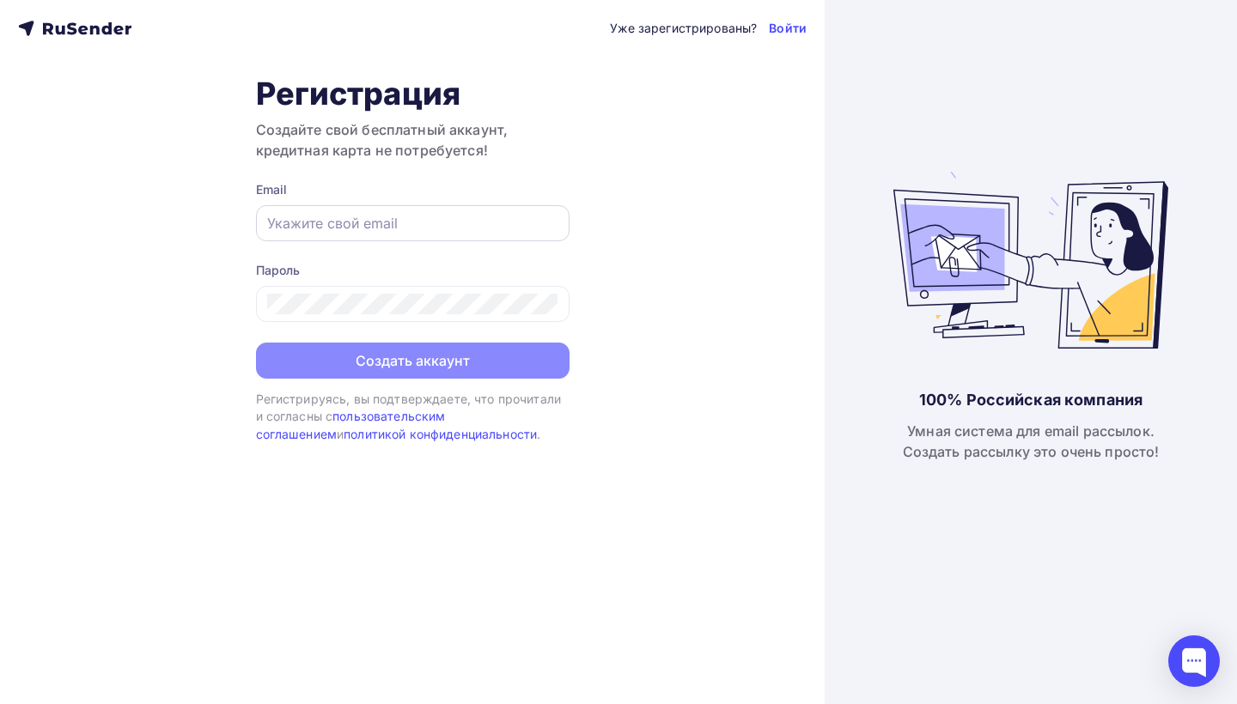
click at [440, 229] on input "text" at bounding box center [412, 223] width 291 height 21
paste input "[EMAIL_ADDRESS][DOMAIN_NAME]"
type input "[EMAIL_ADDRESS][DOMAIN_NAME]"
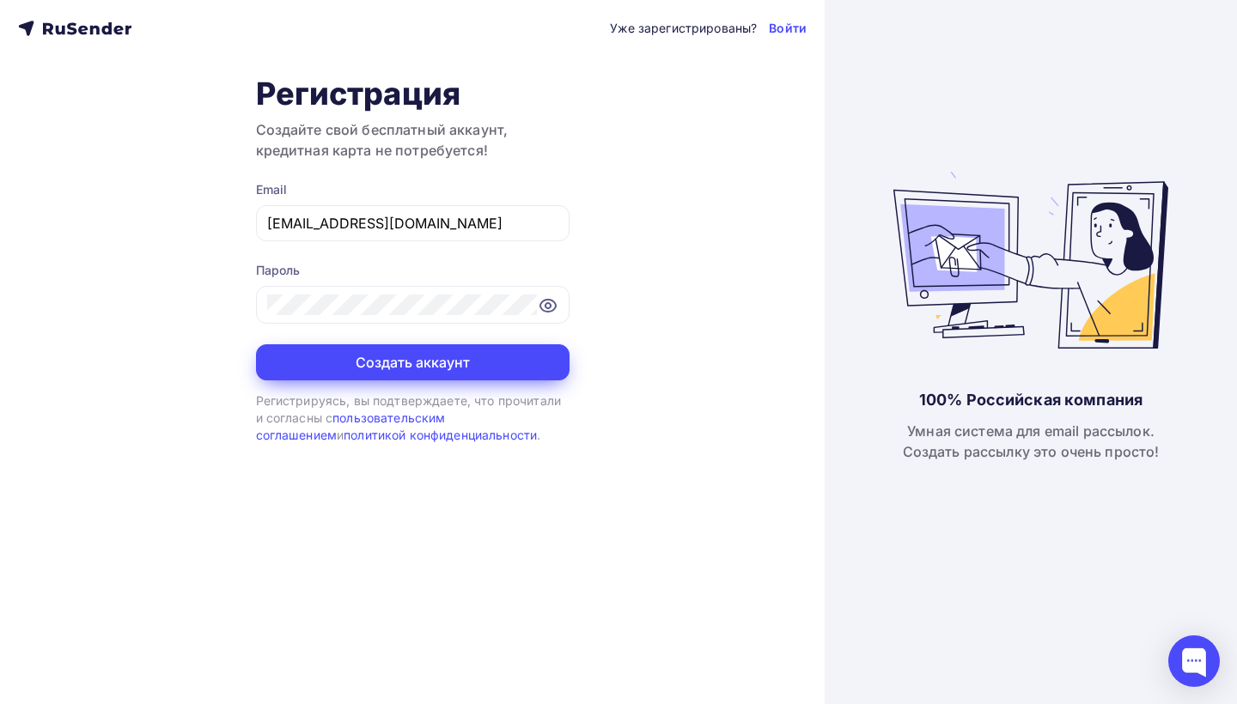
click at [452, 360] on button "Создать аккаунт" at bounding box center [412, 362] width 313 height 36
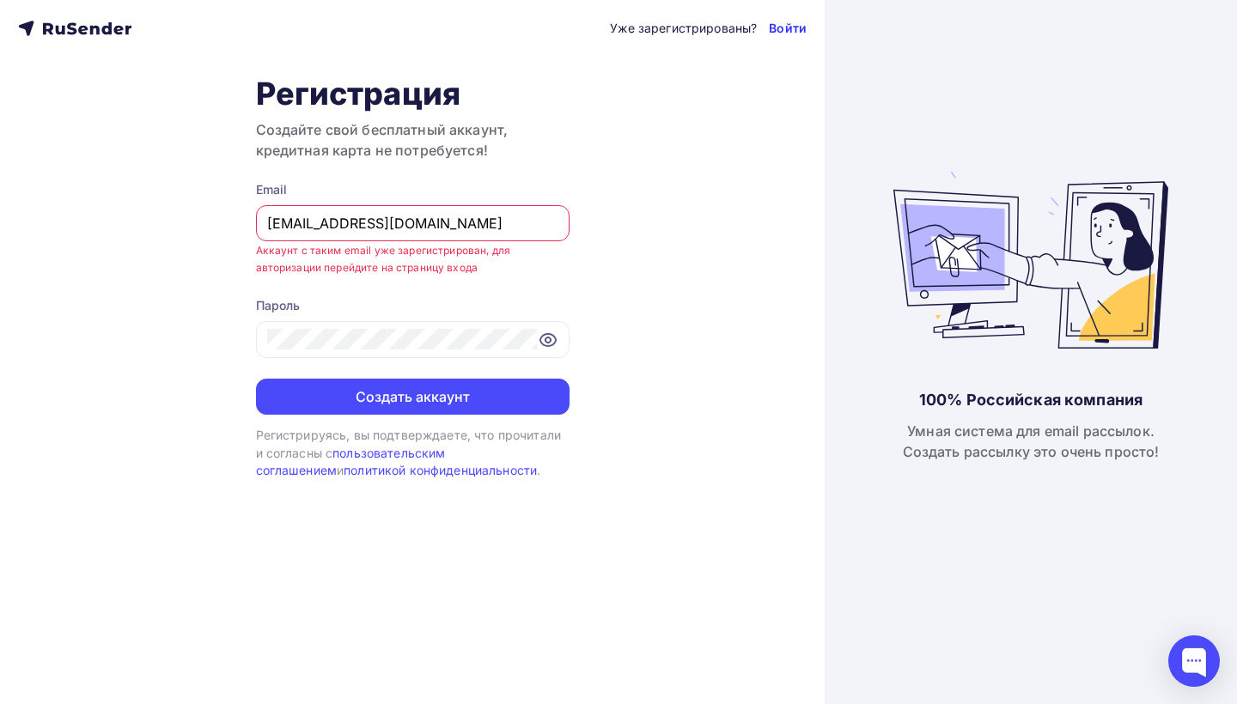
click at [779, 30] on link "Войти" at bounding box center [788, 28] width 38 height 17
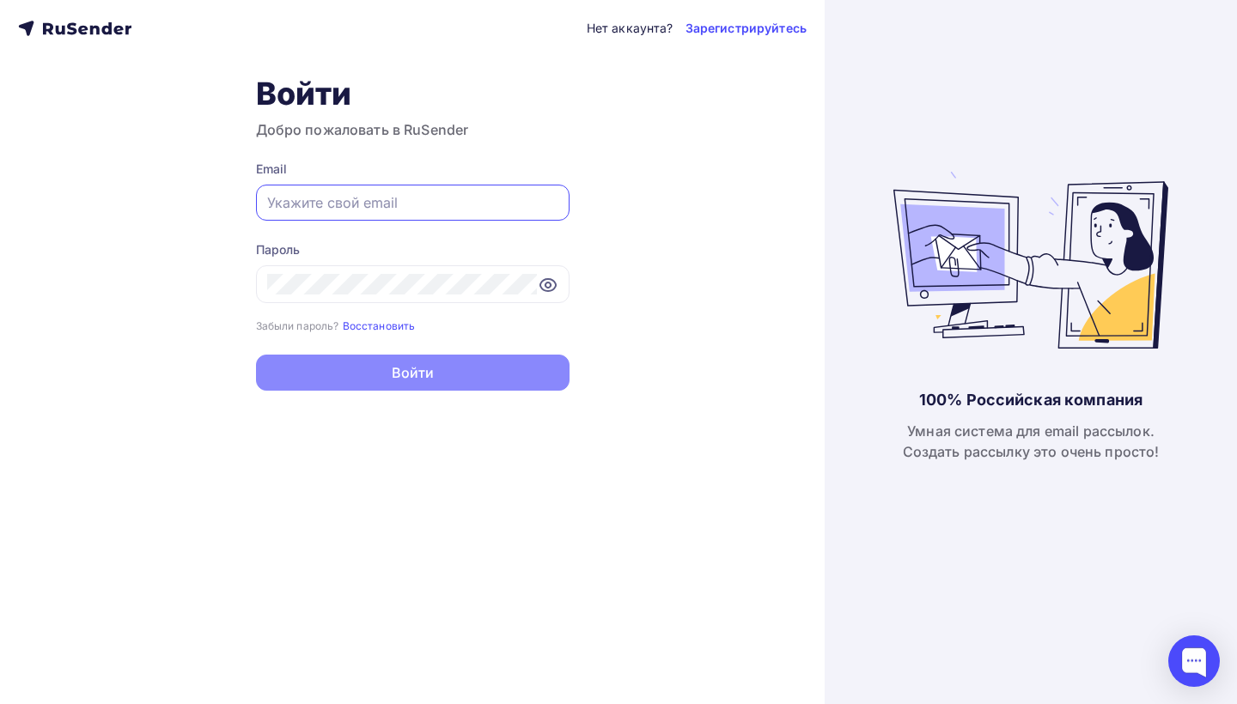
paste input "[EMAIL_ADDRESS][DOMAIN_NAME]"
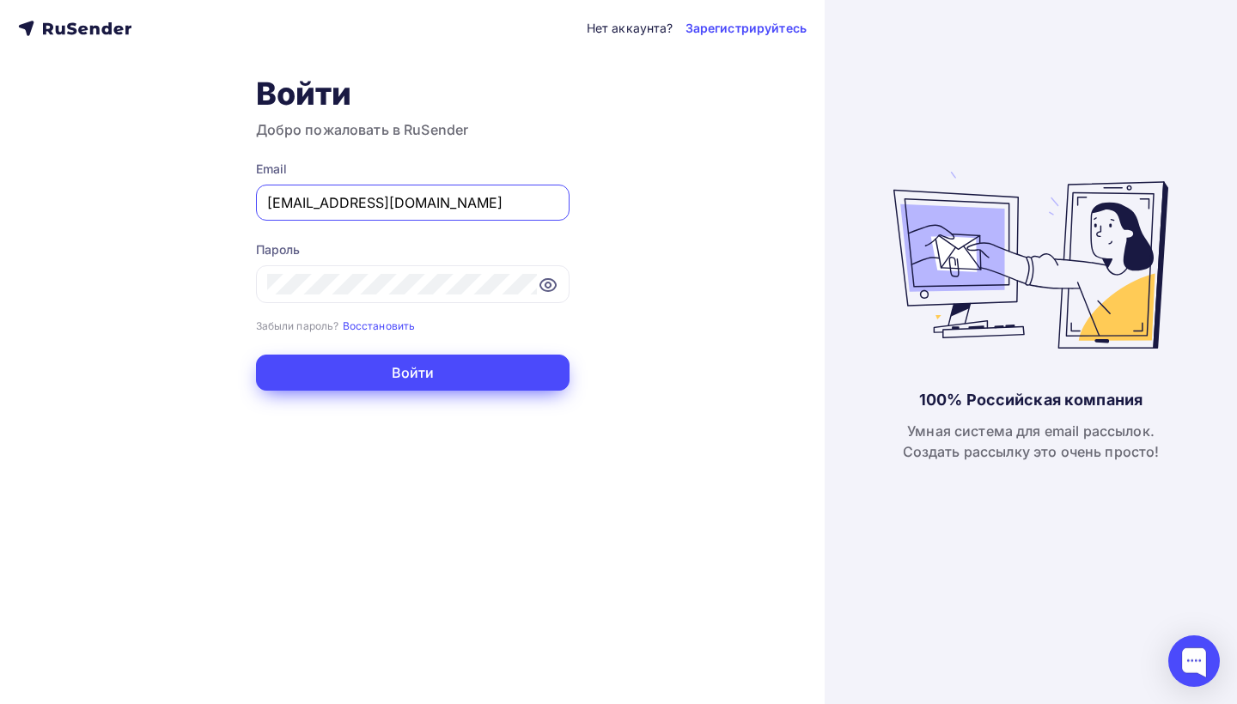
type input "[EMAIL_ADDRESS][DOMAIN_NAME]"
click at [443, 374] on button "Войти" at bounding box center [412, 373] width 313 height 36
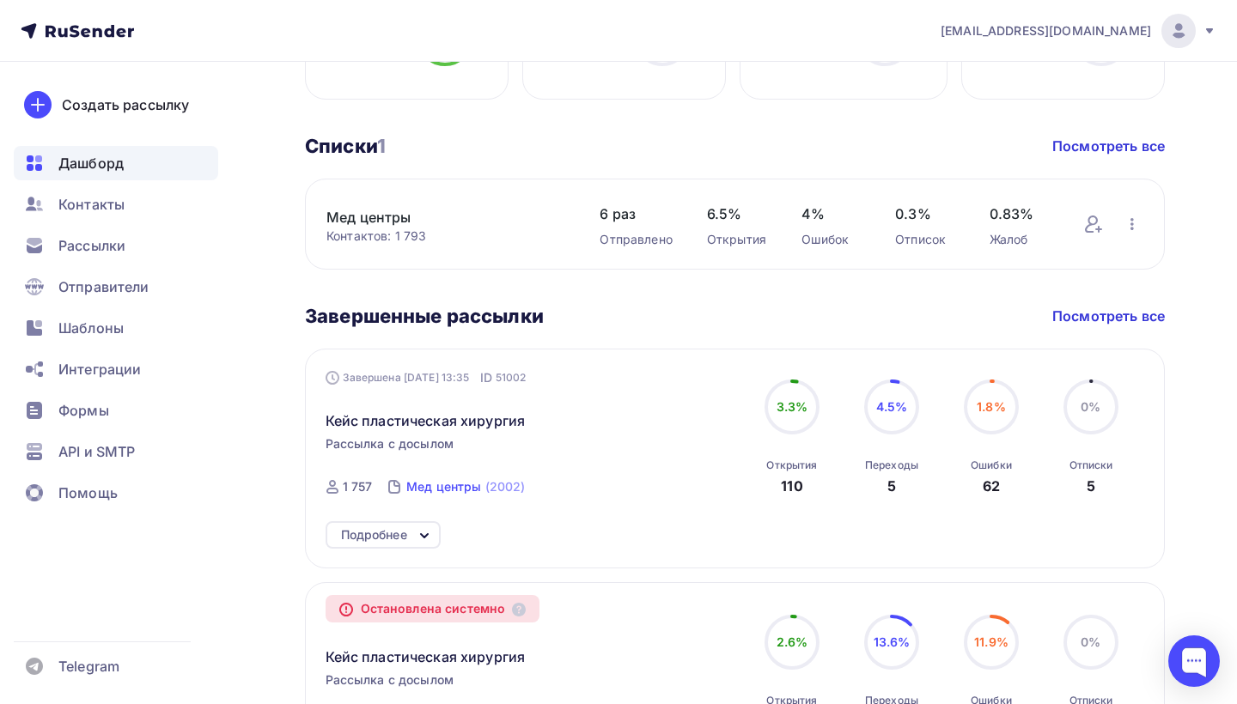
scroll to position [468, 0]
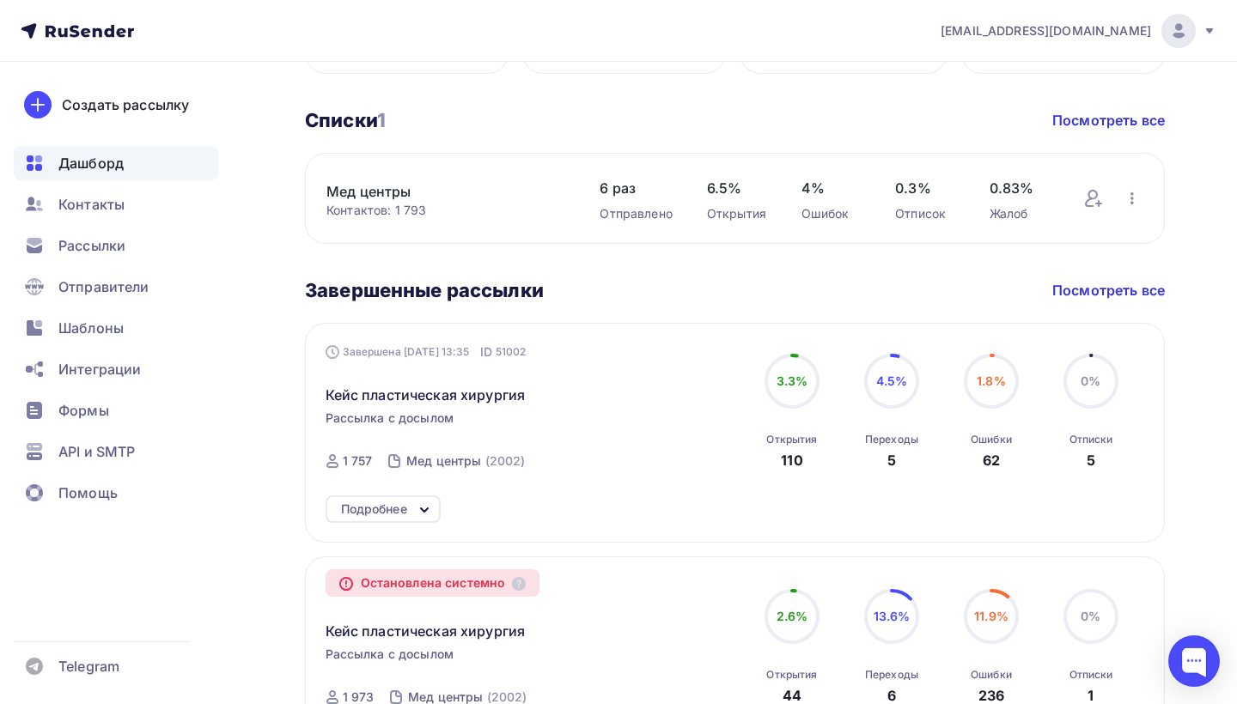
click at [440, 410] on span "Рассылка с досылом" at bounding box center [390, 418] width 129 height 17
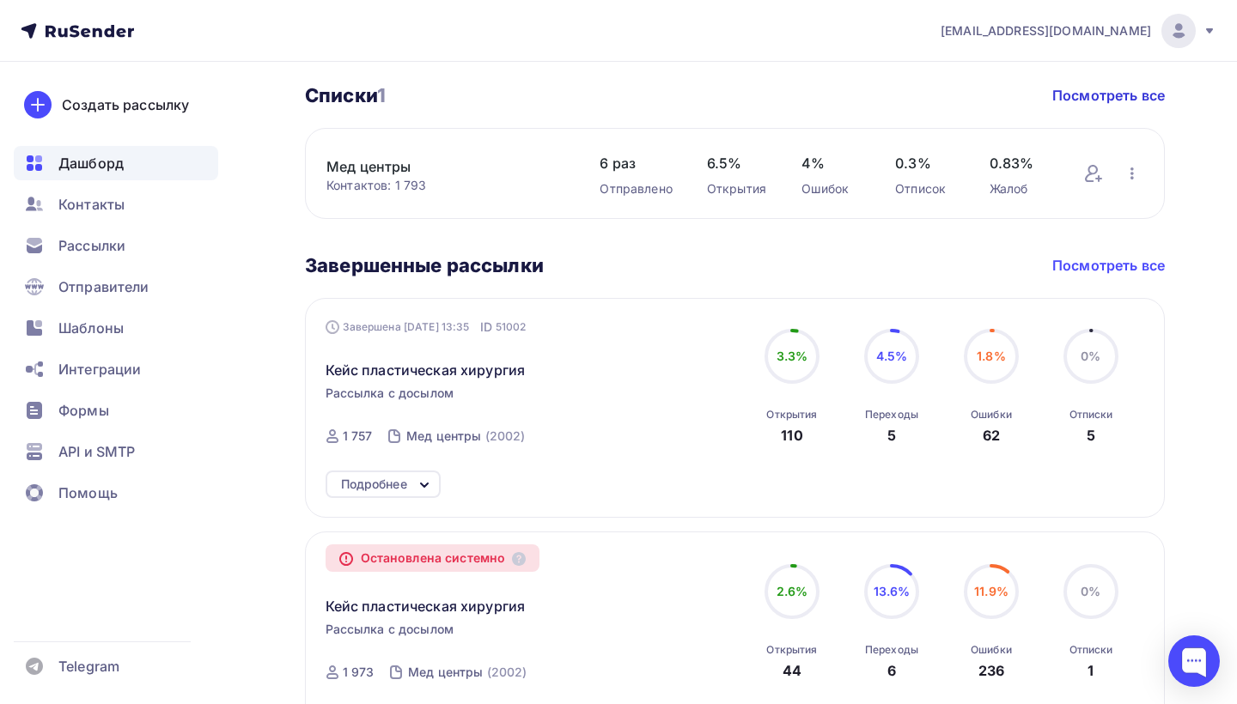
click at [1068, 270] on link "Посмотреть все" at bounding box center [1108, 265] width 113 height 21
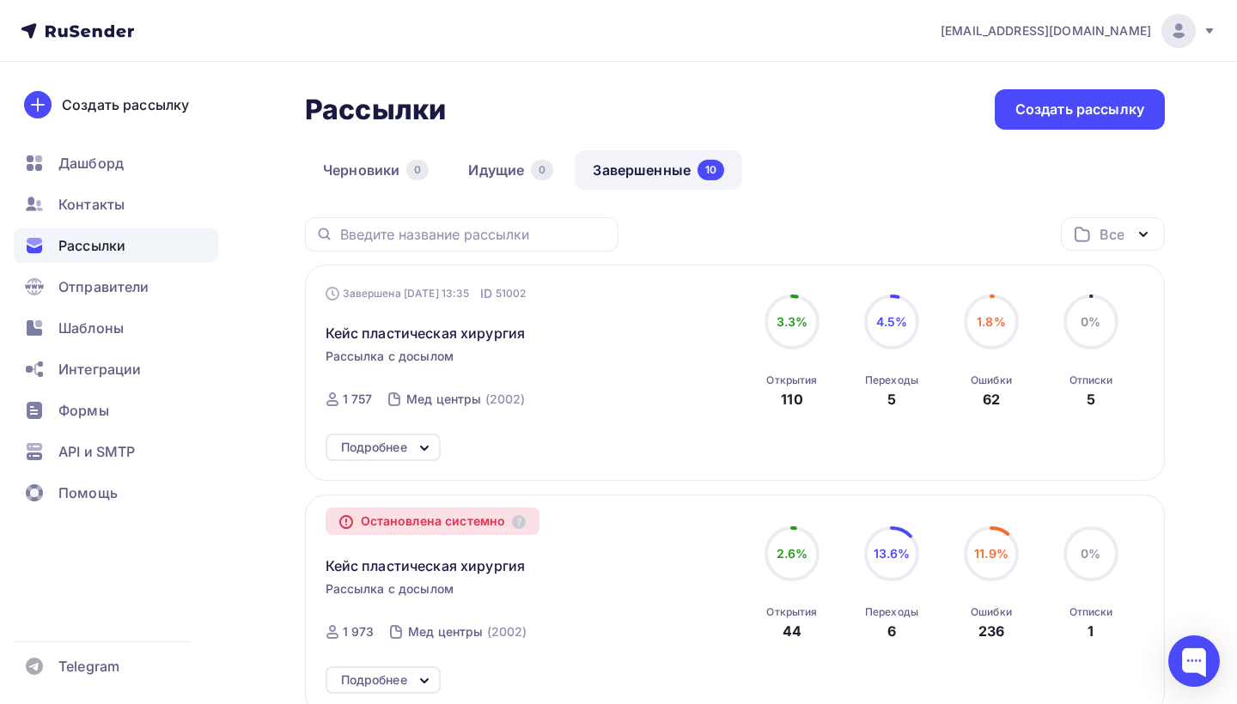
click at [370, 456] on div "Подробнее" at bounding box center [374, 447] width 66 height 21
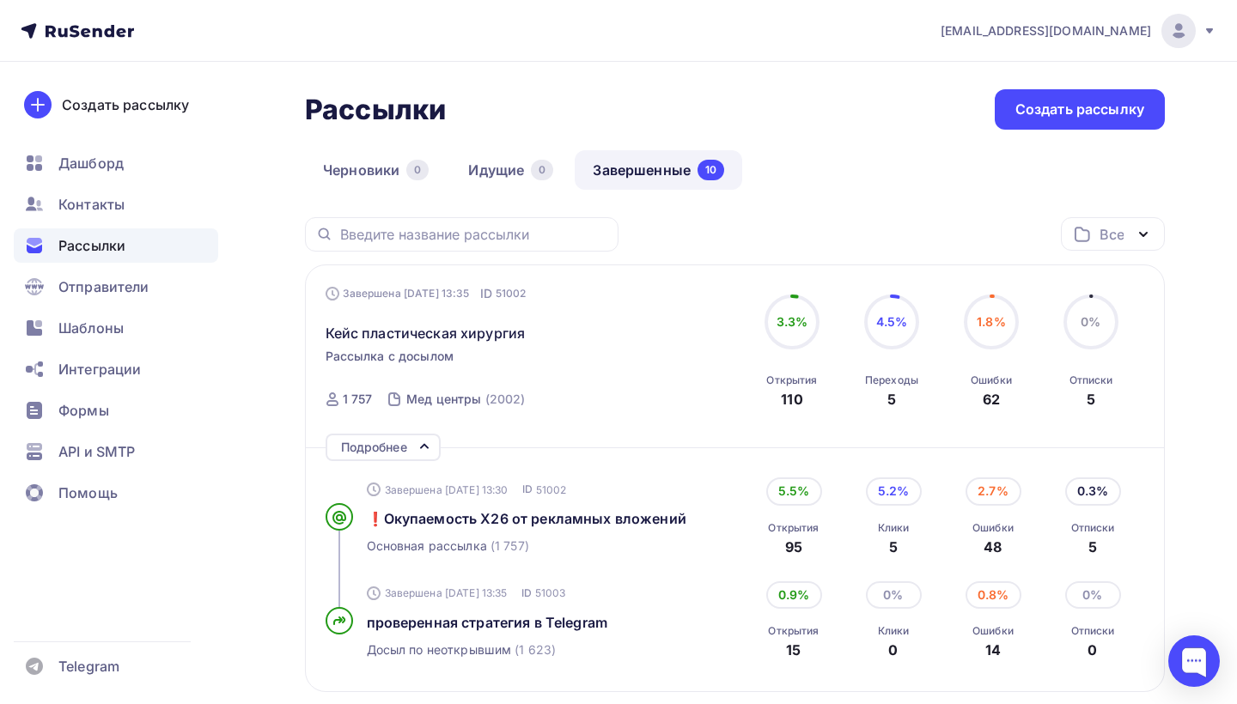
click at [447, 479] on div "Завершена 03.07.2025, 13:30 ID 51002" at bounding box center [548, 489] width 362 height 21
click at [452, 510] on span "❗Окупаемость Х26 от рекламных вложений" at bounding box center [527, 518] width 320 height 17
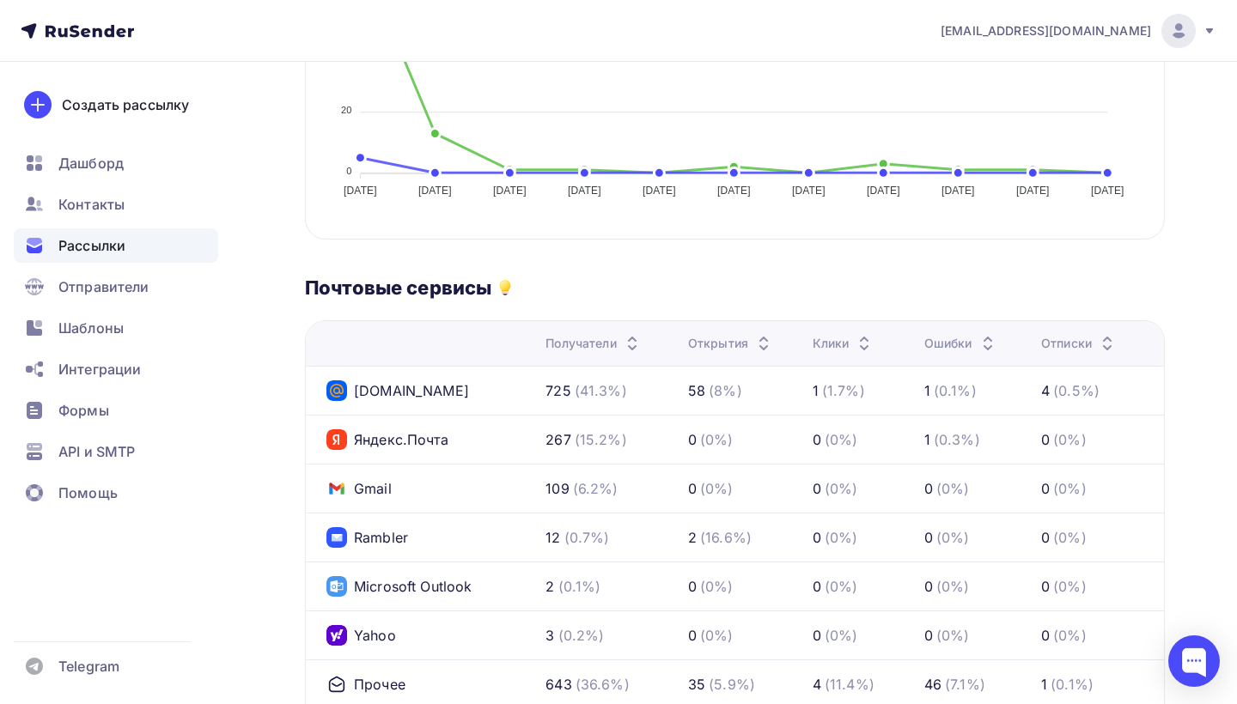
scroll to position [363, 0]
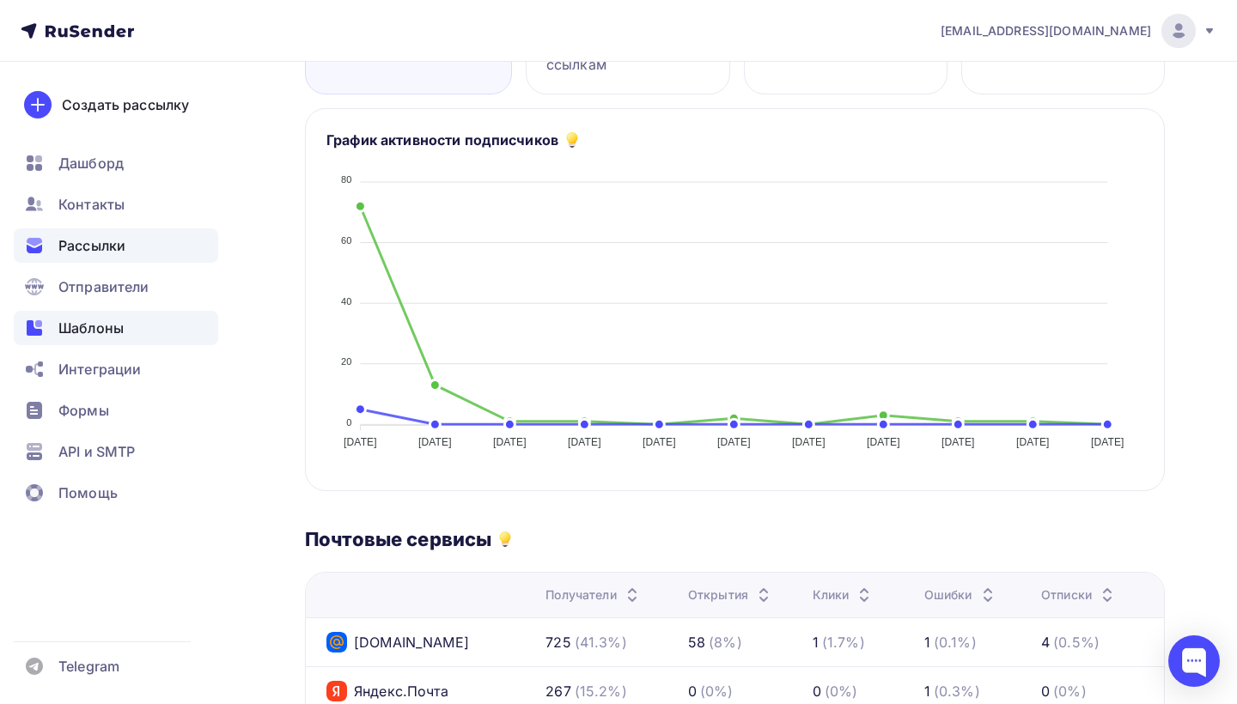
click at [120, 342] on div "Шаблоны" at bounding box center [116, 328] width 204 height 34
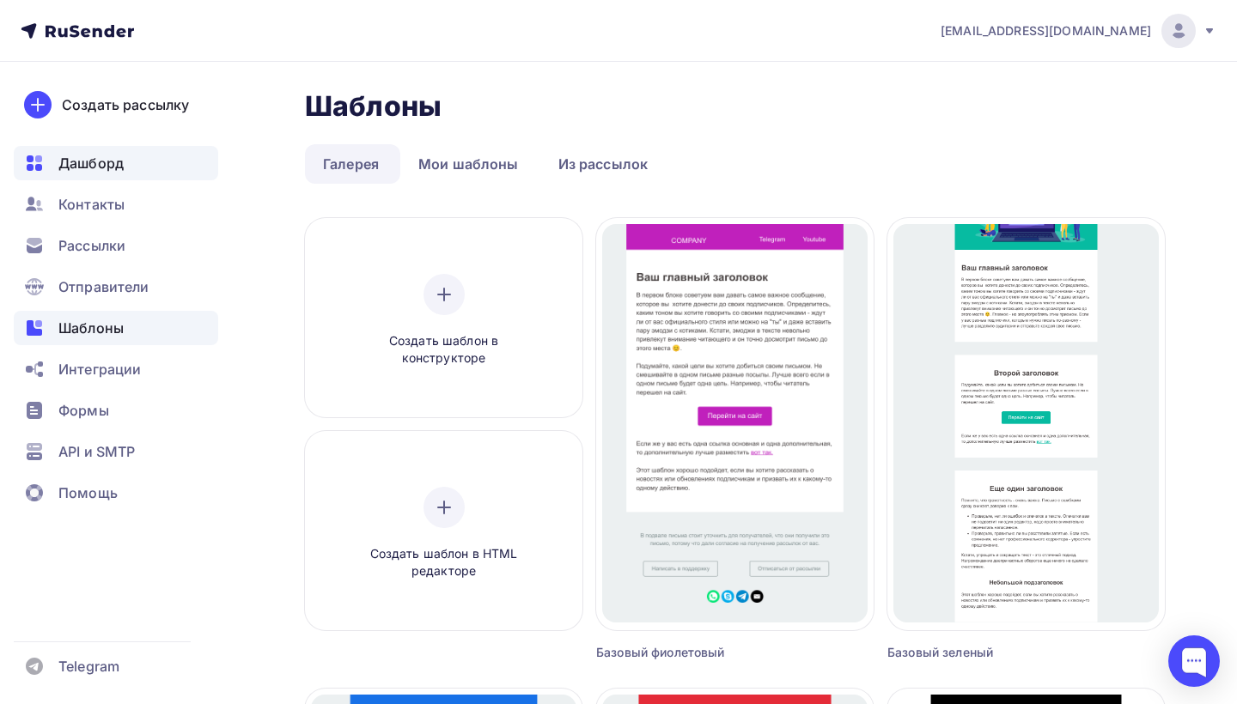
click at [100, 166] on span "Дашборд" at bounding box center [90, 163] width 65 height 21
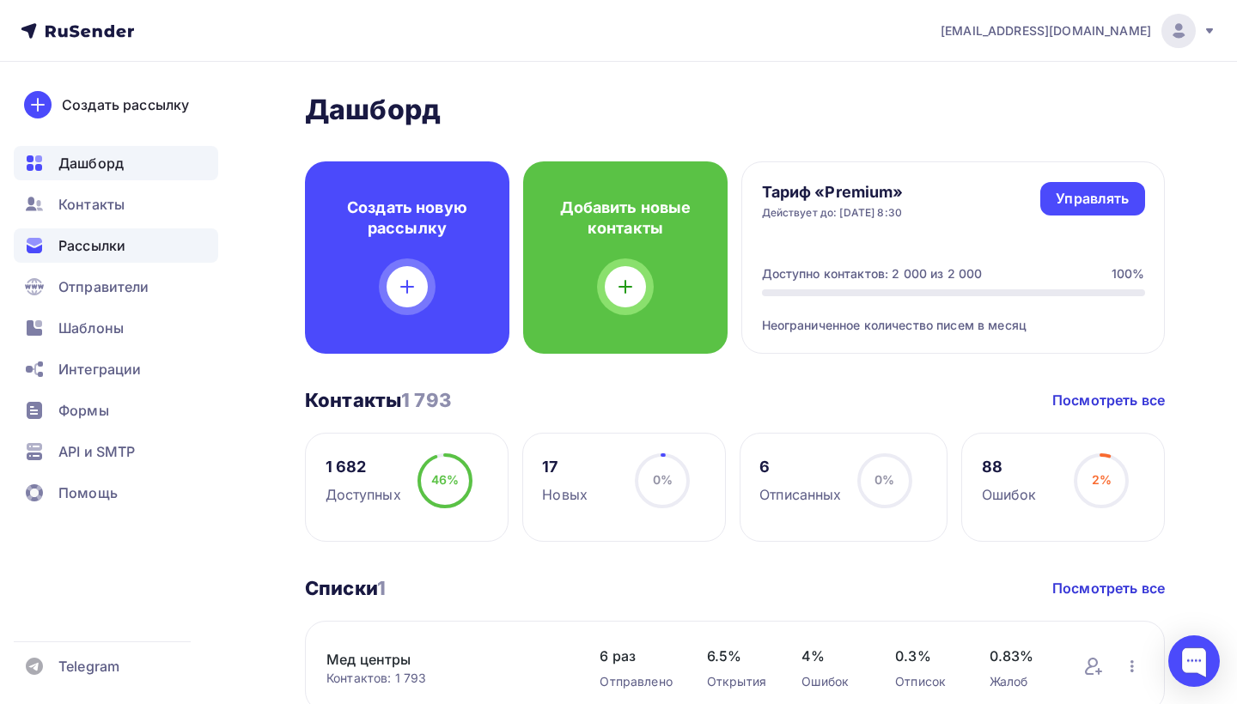
click at [111, 256] on div "Рассылки" at bounding box center [116, 245] width 204 height 34
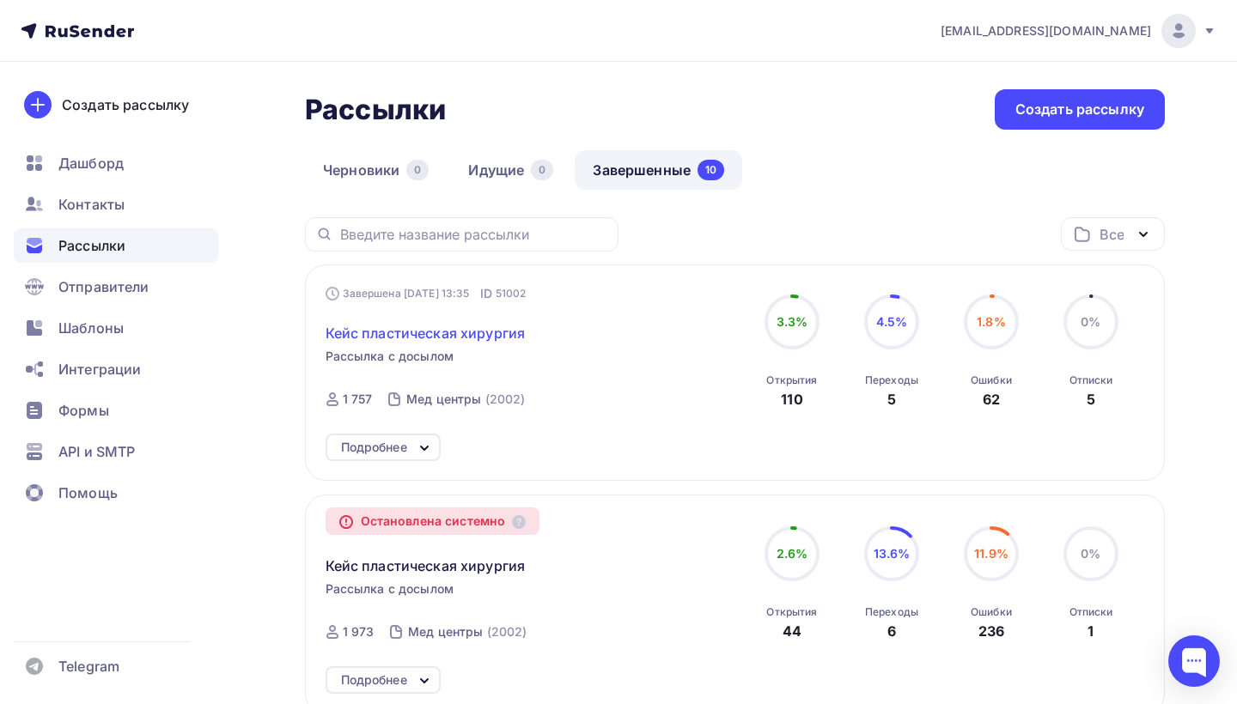
click at [443, 335] on span "Кейс пластическая хирургия" at bounding box center [426, 333] width 200 height 21
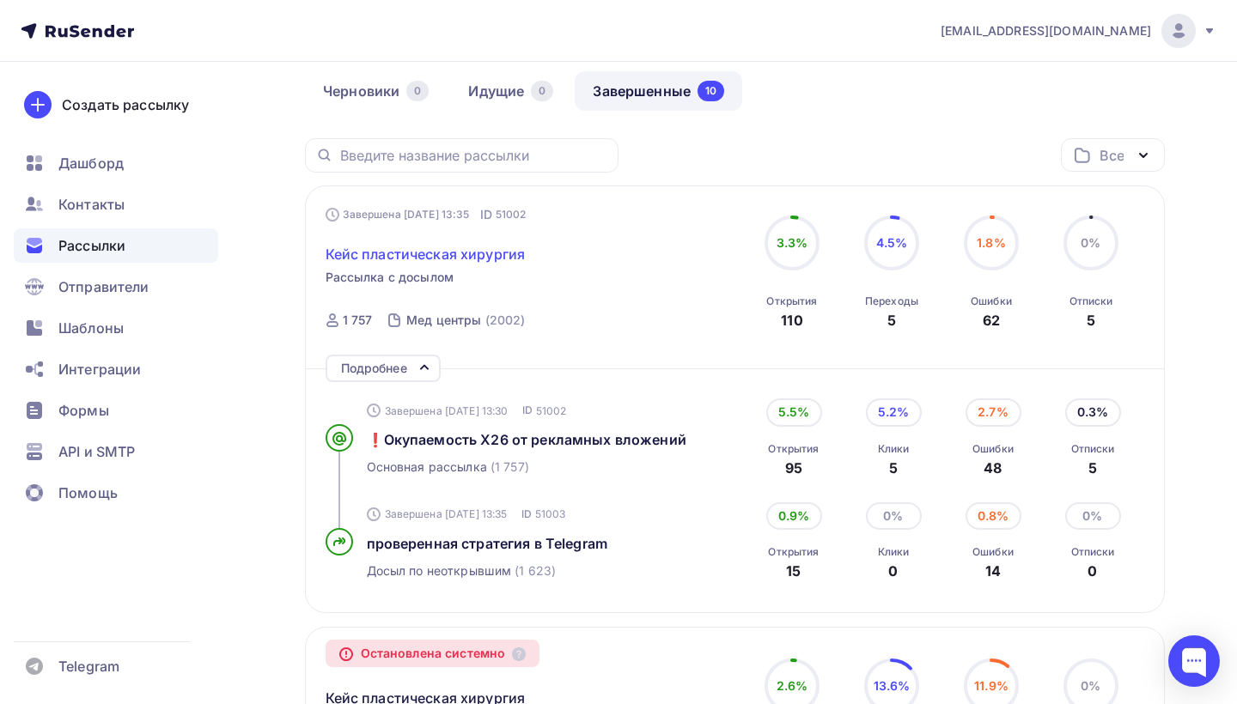
scroll to position [117, 0]
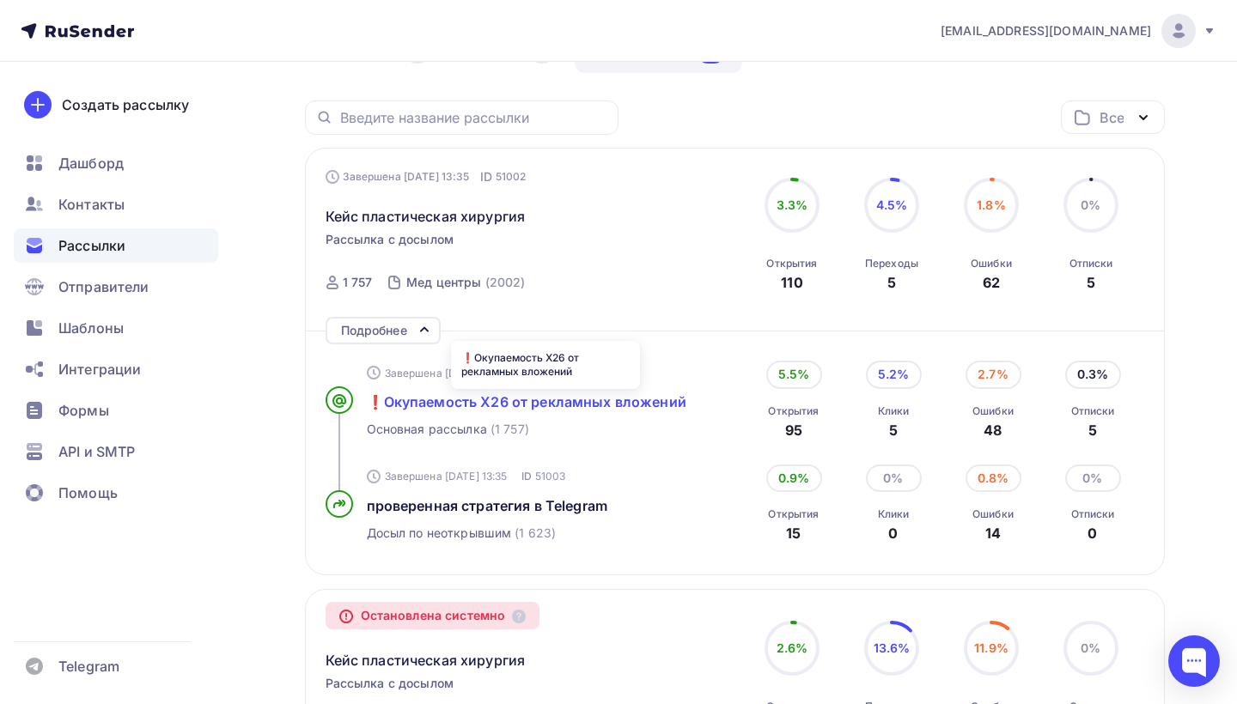
click at [449, 399] on span "❗Окупаемость Х26 от рекламных вложений" at bounding box center [527, 401] width 320 height 17
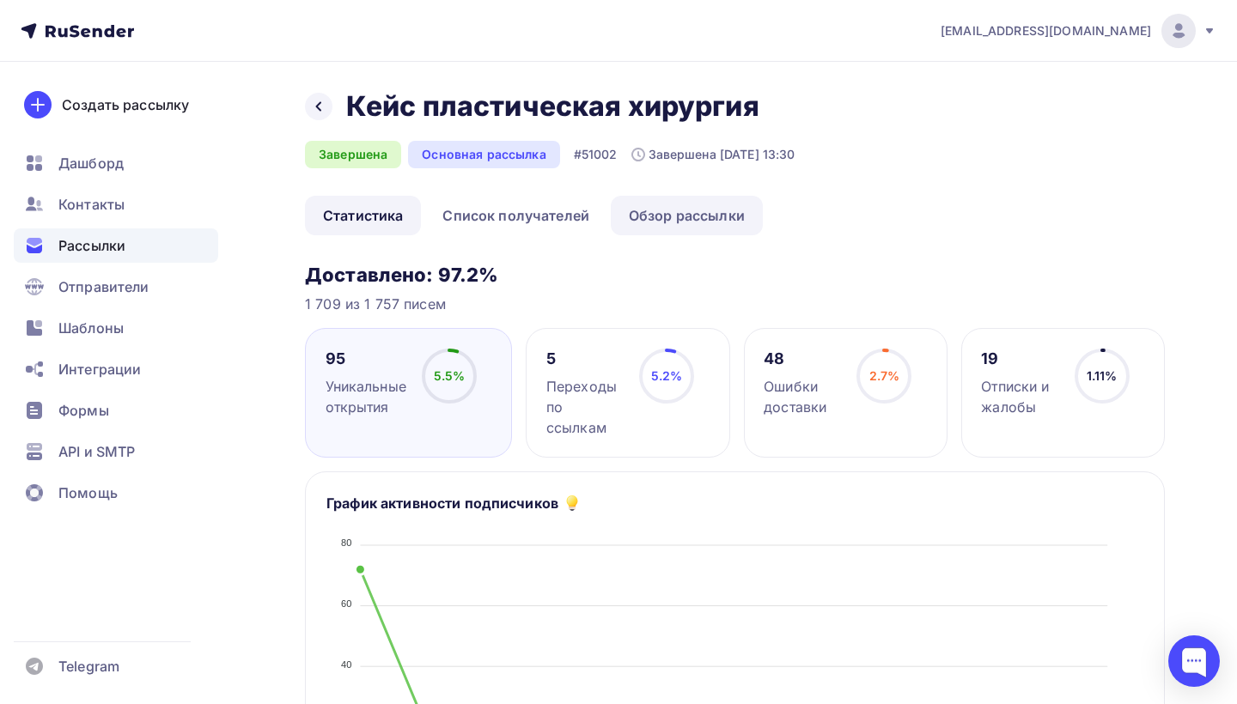
click at [698, 216] on link "Обзор рассылки" at bounding box center [687, 216] width 152 height 40
click at [313, 102] on icon at bounding box center [319, 107] width 14 height 14
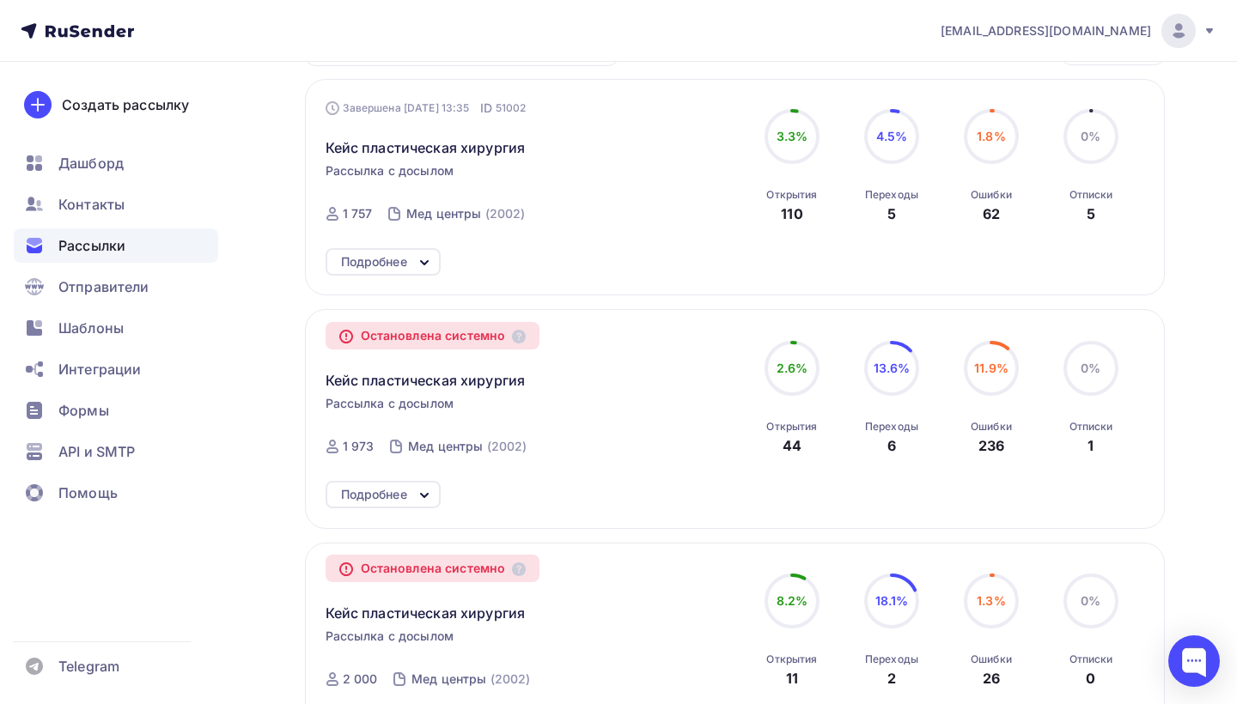
scroll to position [199, 0]
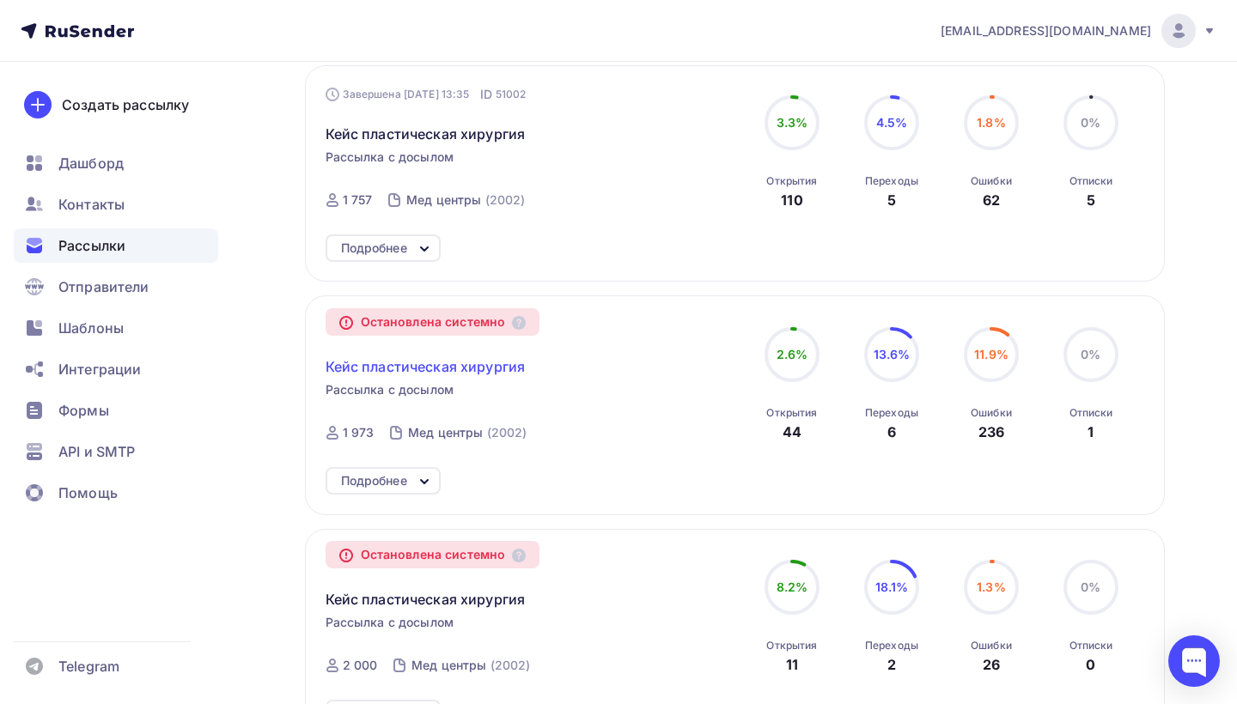
click at [458, 371] on span "Кейс пластическая хирургия" at bounding box center [426, 366] width 200 height 21
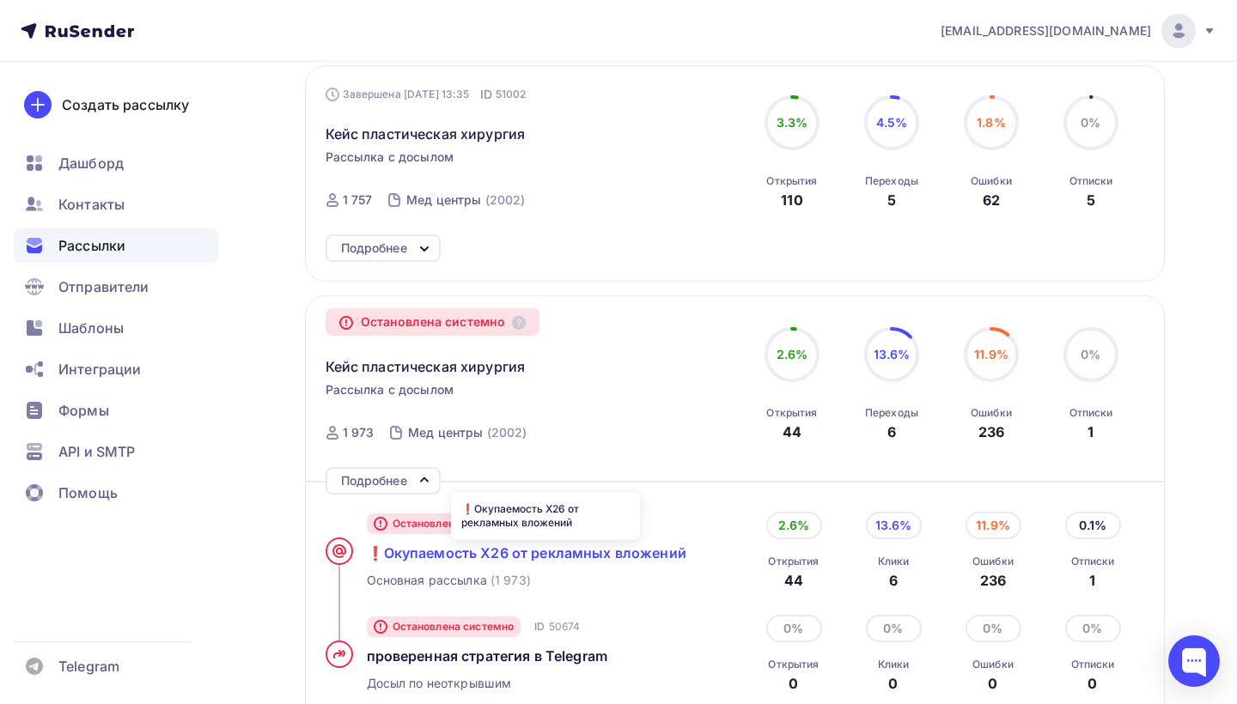
click at [406, 562] on span "❗Окупаемость Х26 от рекламных вложений" at bounding box center [527, 553] width 320 height 17
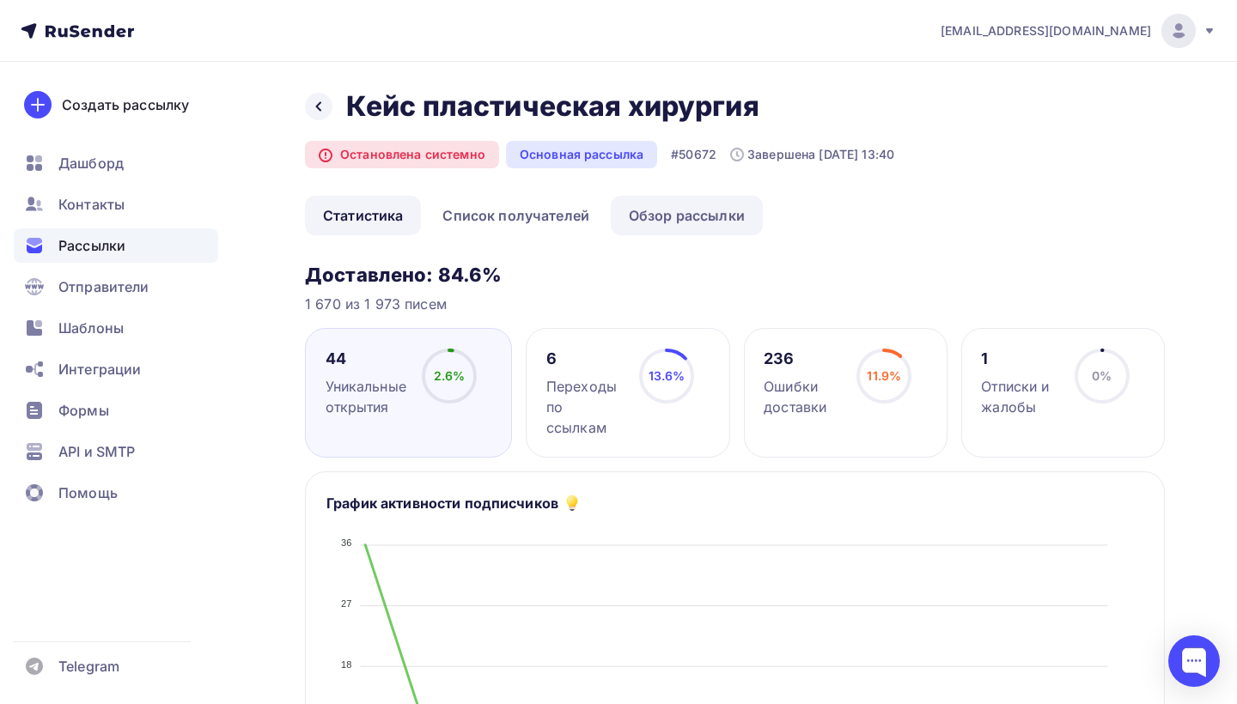
click at [701, 223] on link "Обзор рассылки" at bounding box center [687, 216] width 152 height 40
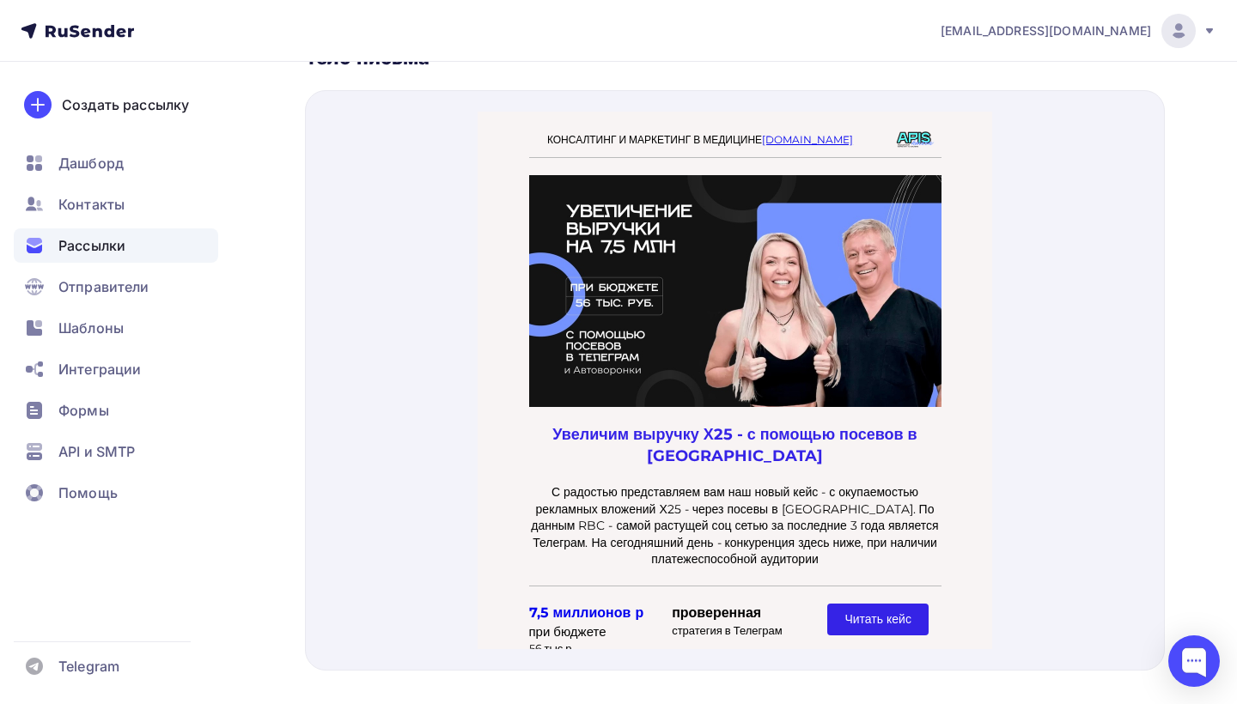
scroll to position [603, 0]
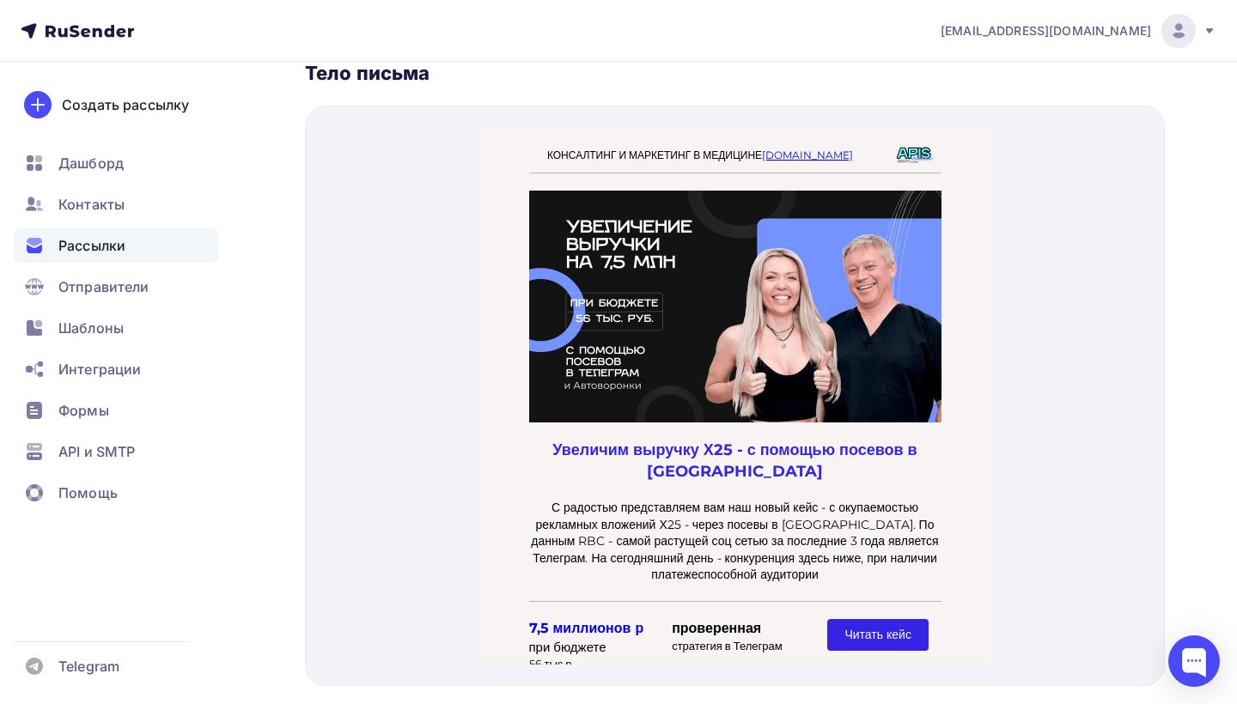
click at [867, 606] on span "Читать кейс" at bounding box center [876, 613] width 66 height 15
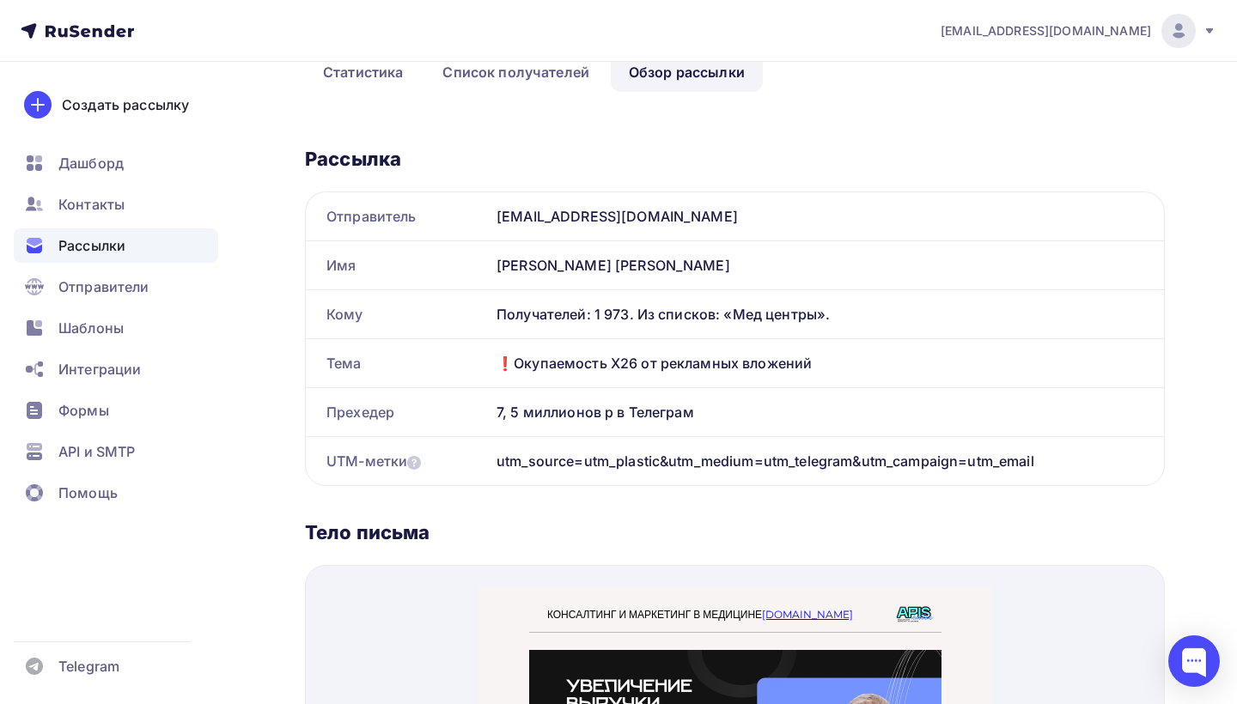
scroll to position [0, 0]
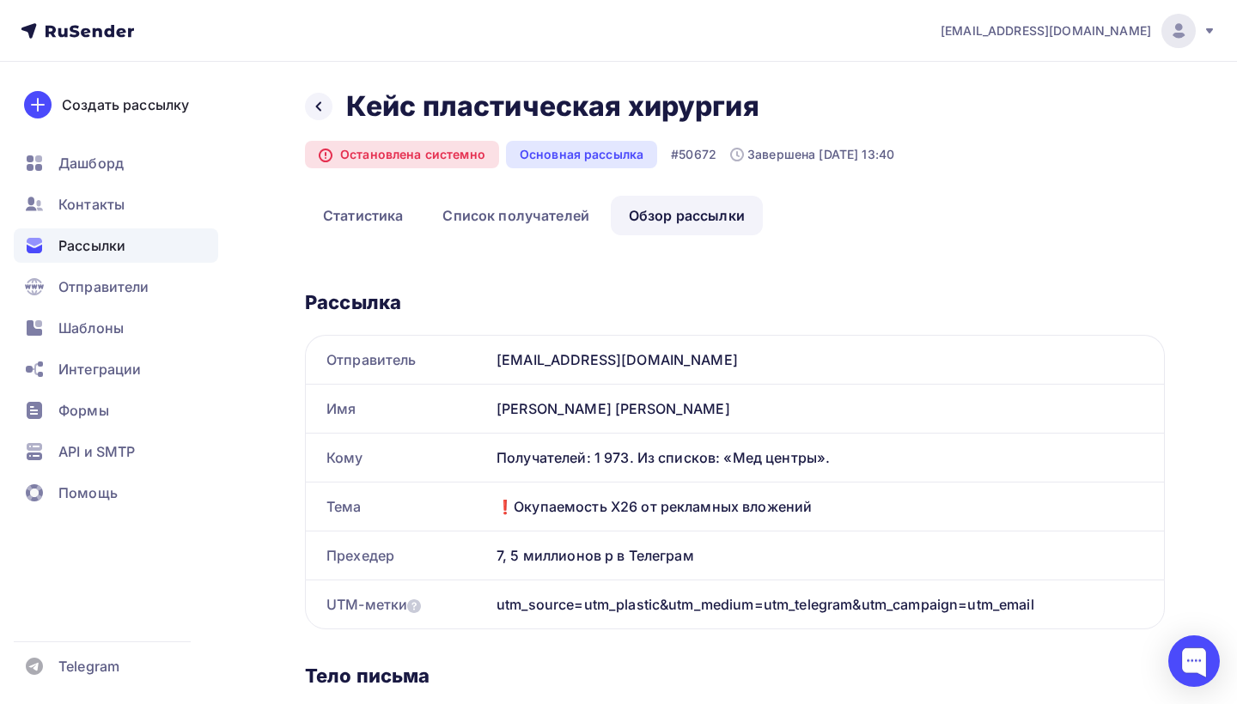
click at [1207, 29] on icon at bounding box center [1209, 30] width 7 height 5
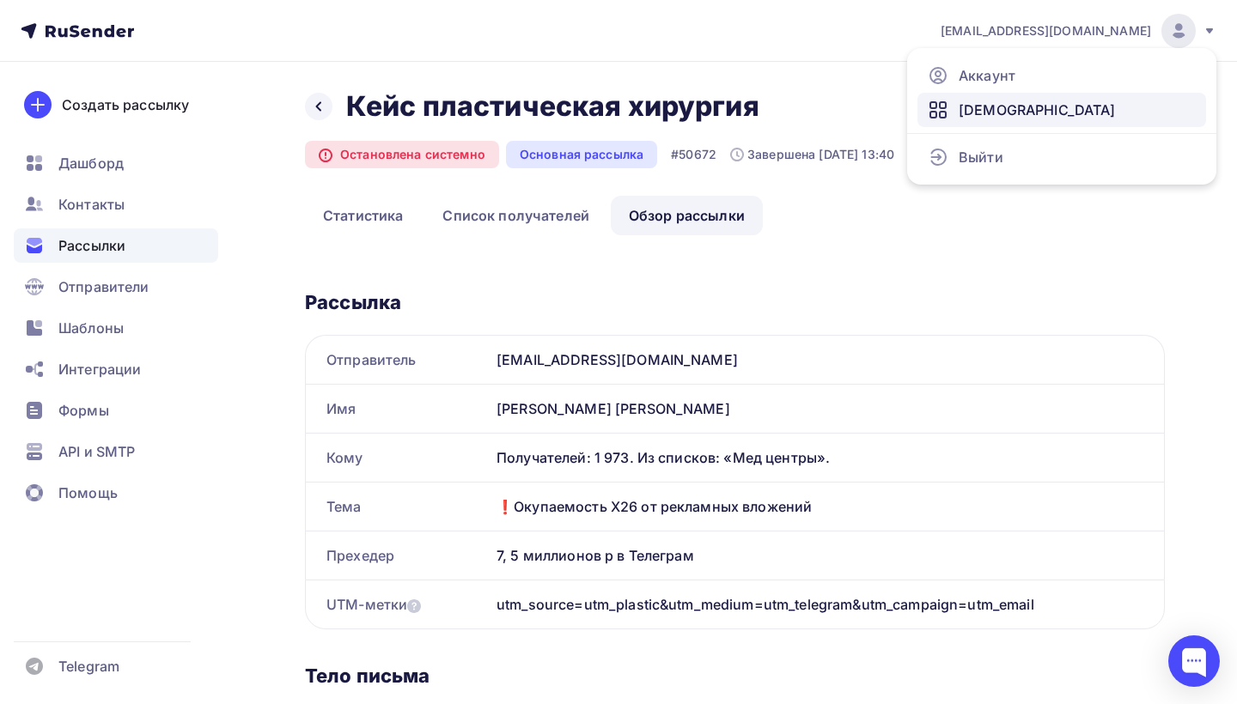
click at [1013, 115] on link "Тарифы" at bounding box center [1061, 110] width 289 height 34
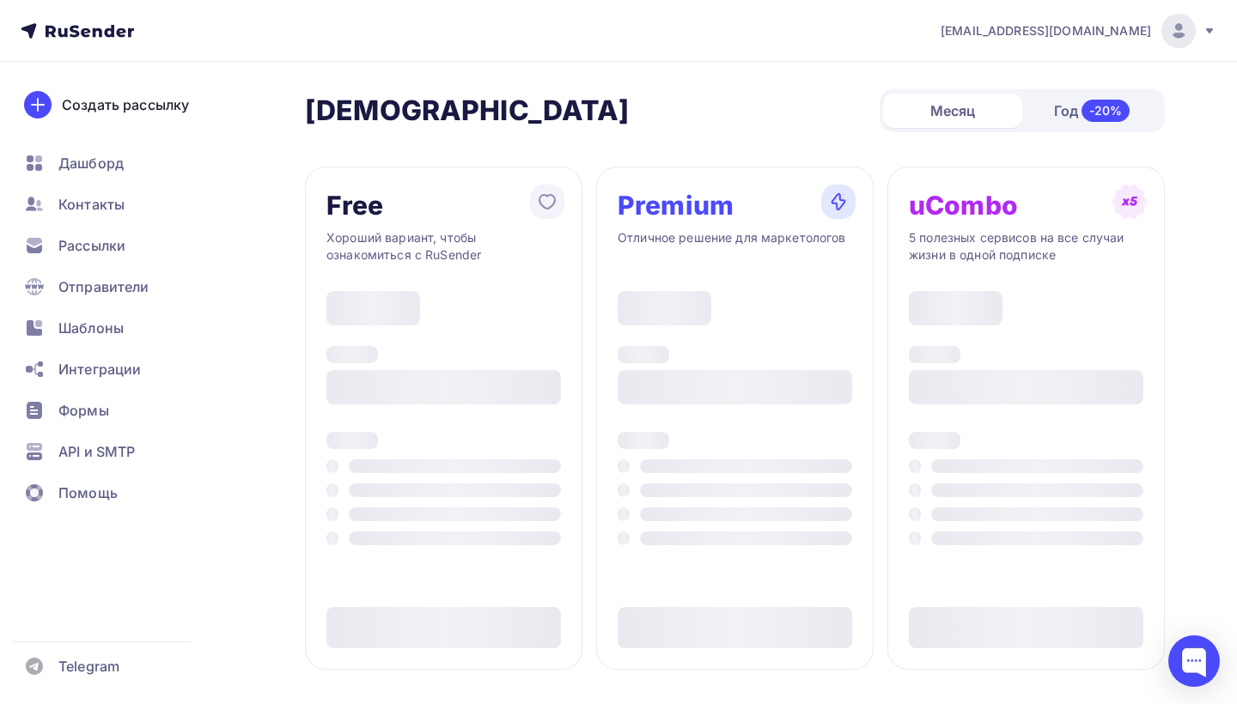
type input "500"
type input "100"
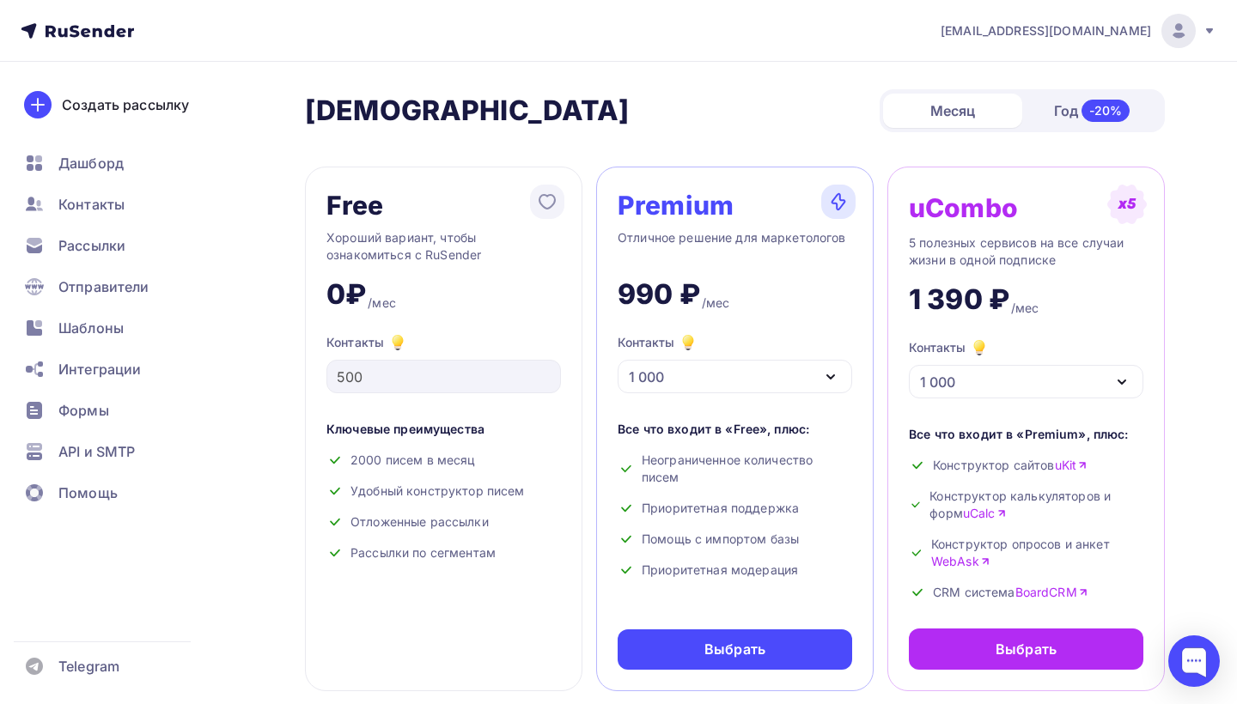
click at [1200, 27] on div "[EMAIL_ADDRESS][DOMAIN_NAME]" at bounding box center [1078, 31] width 276 height 34
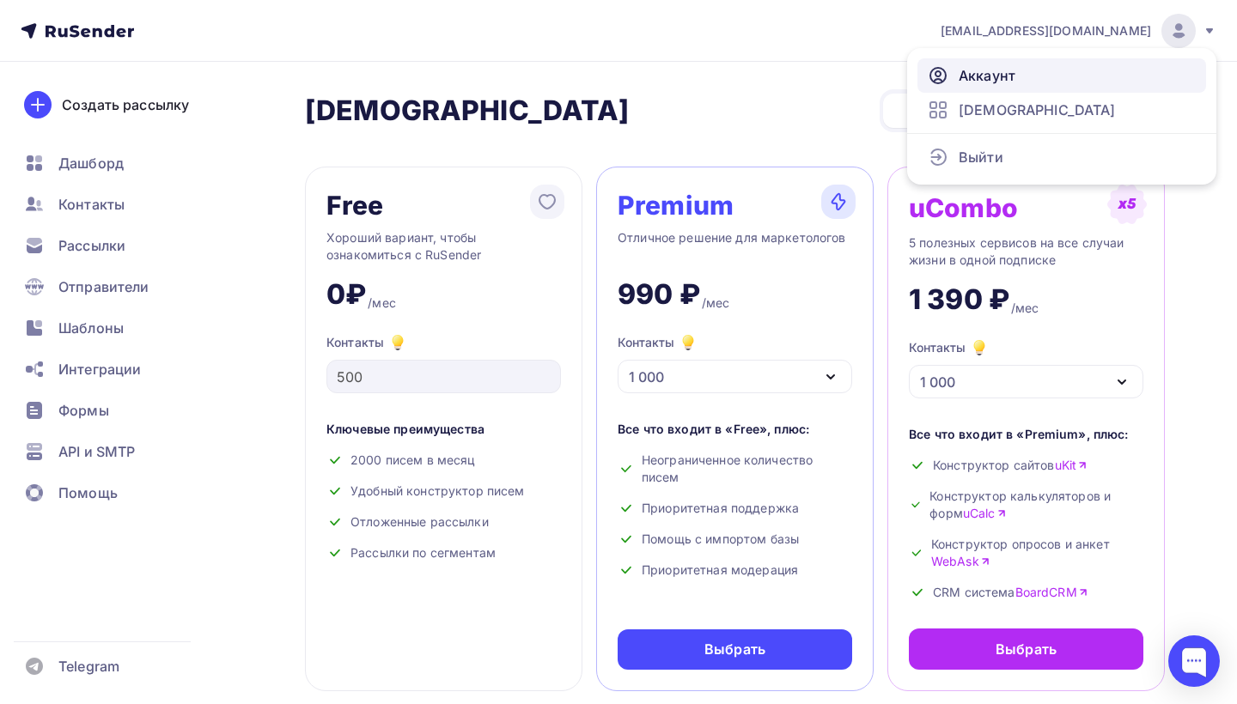
click at [1157, 72] on link "Аккаунт" at bounding box center [1061, 75] width 289 height 34
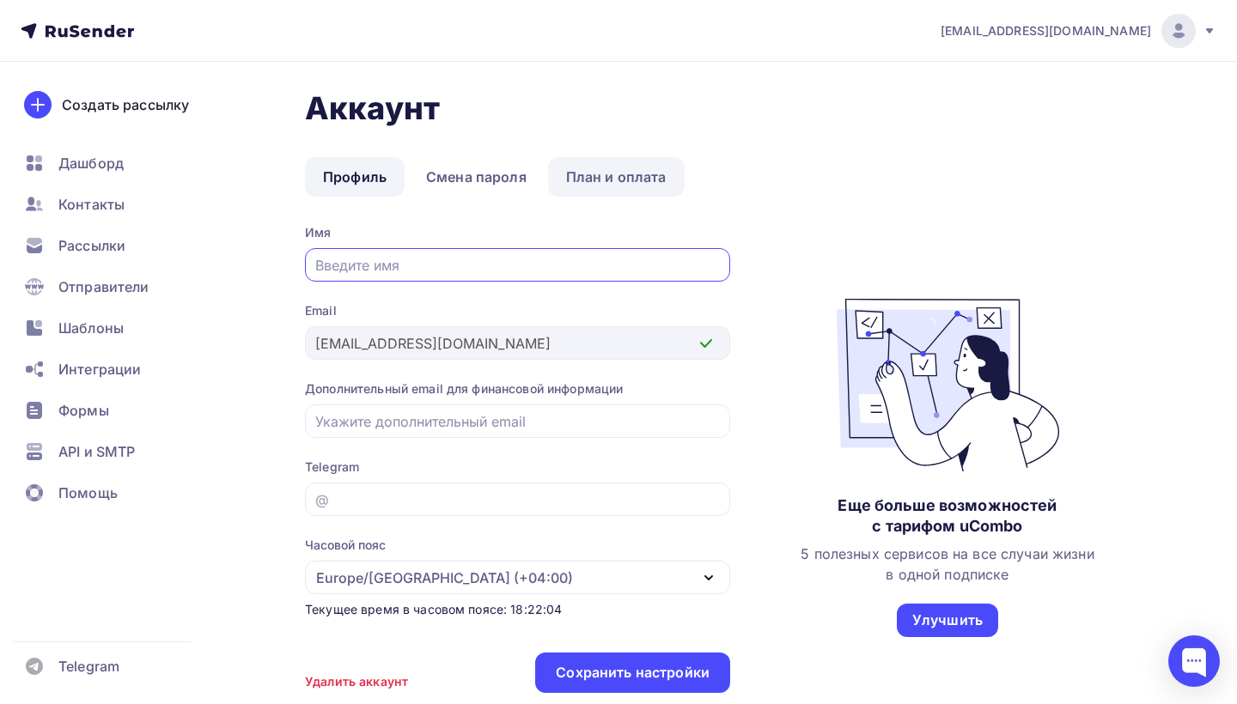
click at [587, 190] on link "План и оплата" at bounding box center [616, 177] width 137 height 40
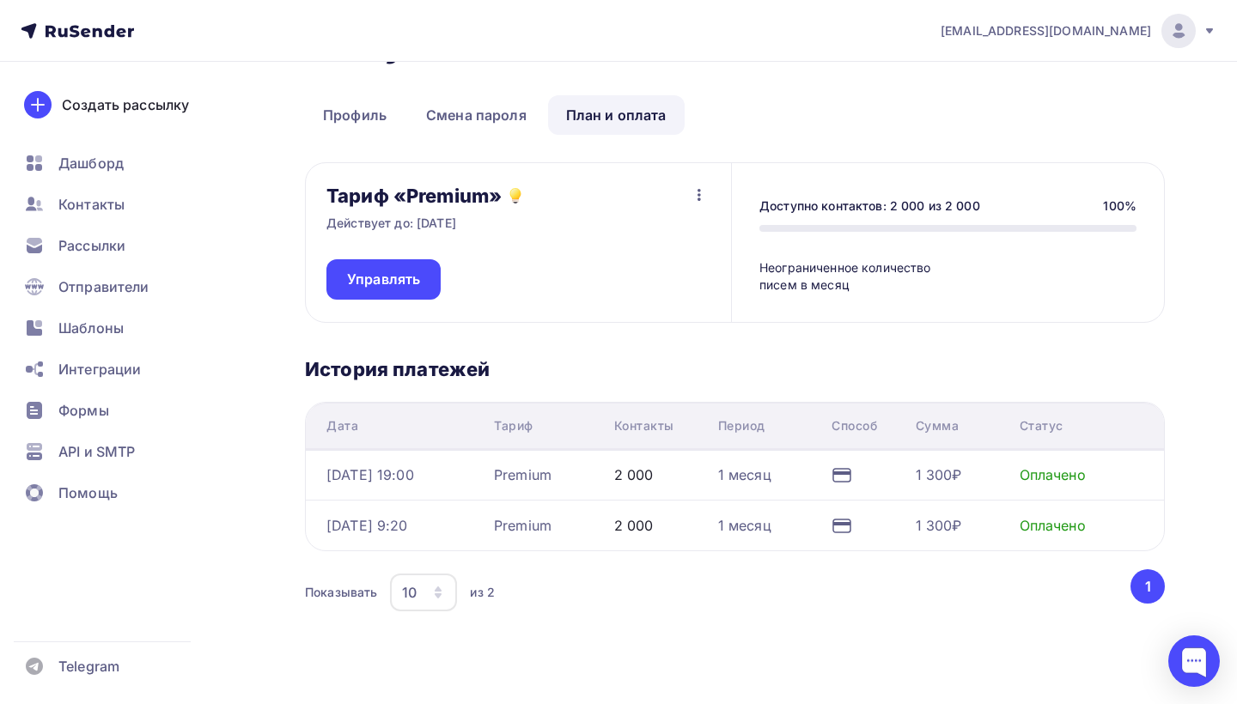
scroll to position [58, 0]
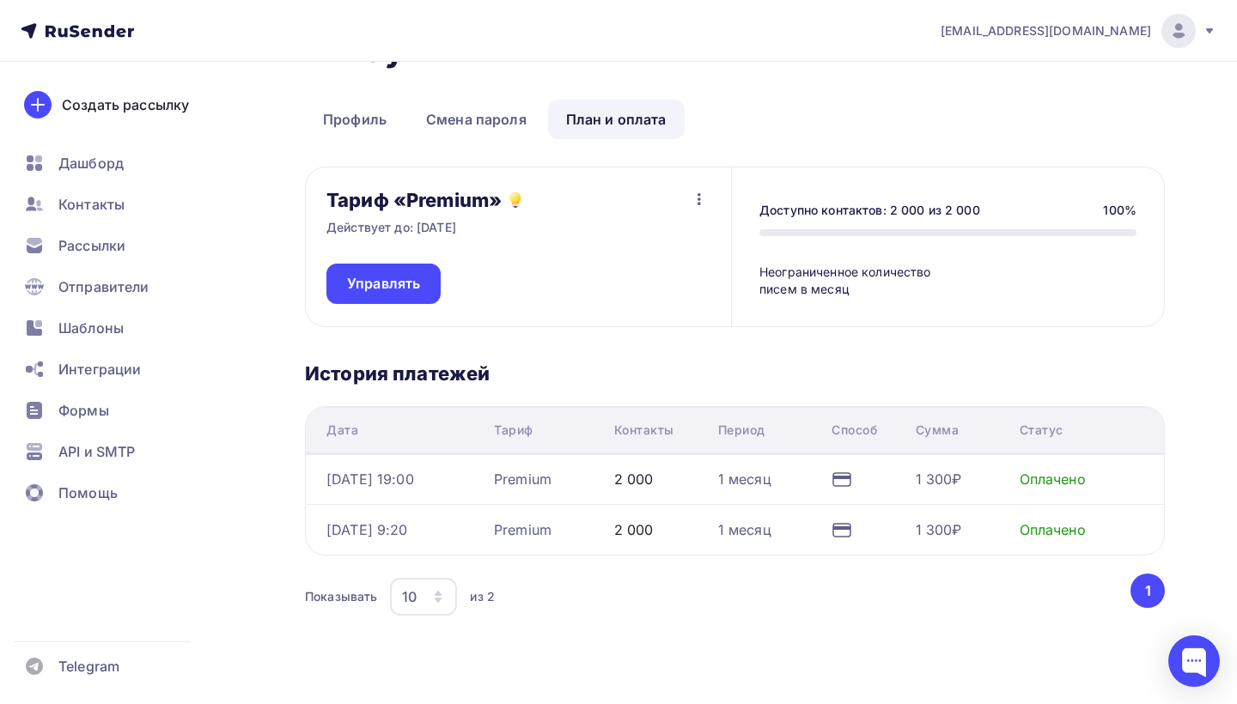
click at [696, 198] on icon "button" at bounding box center [699, 199] width 21 height 21
click at [381, 293] on span "Управлять" at bounding box center [383, 284] width 73 height 20
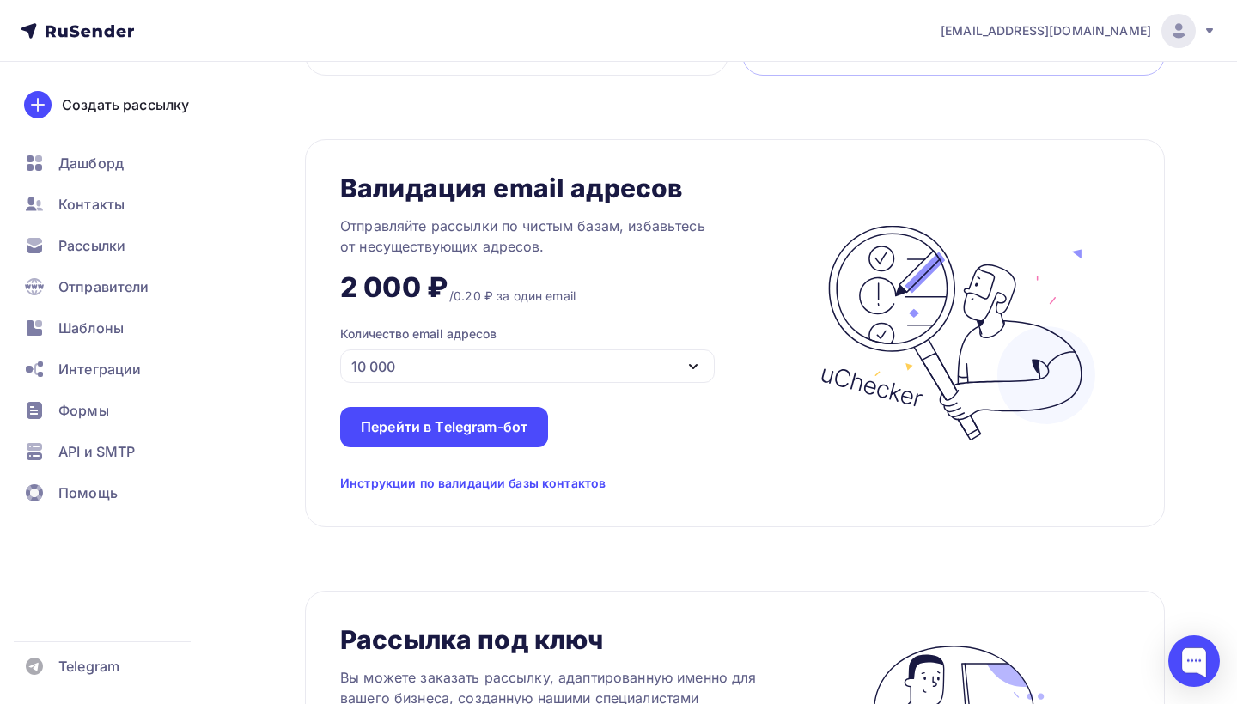
scroll to position [1073, 0]
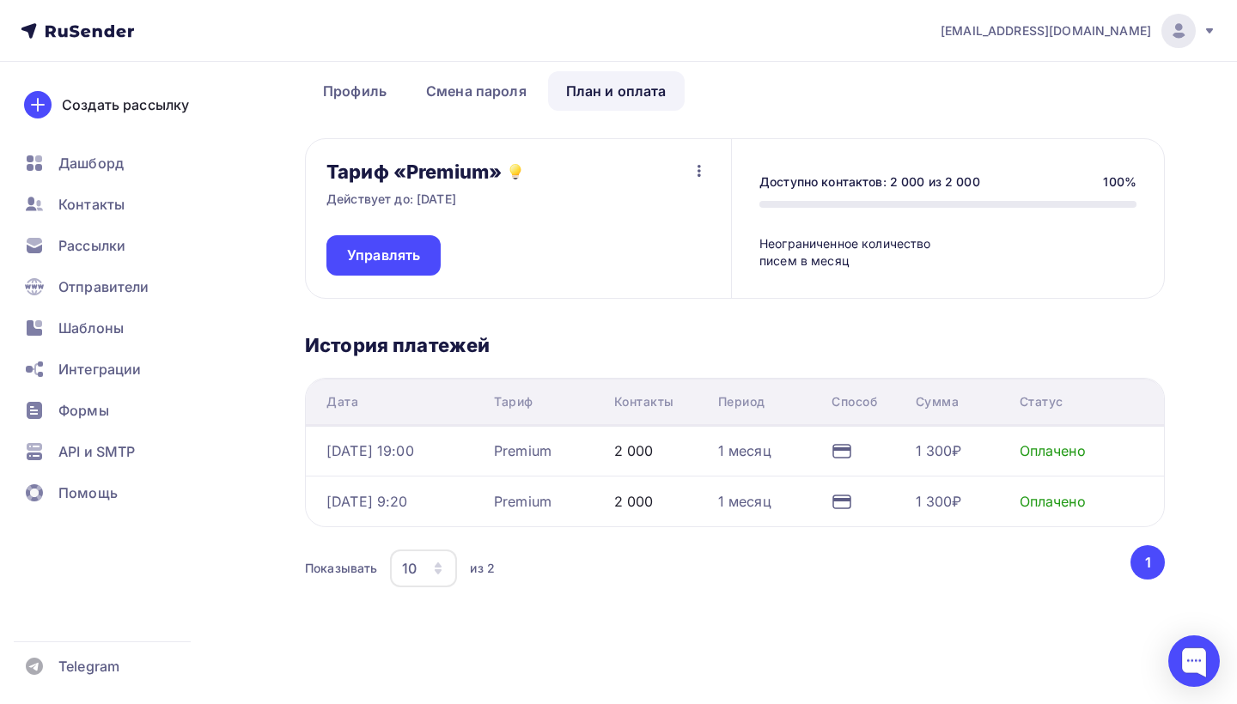
scroll to position [87, 0]
click at [119, 243] on span "Рассылки" at bounding box center [91, 245] width 67 height 21
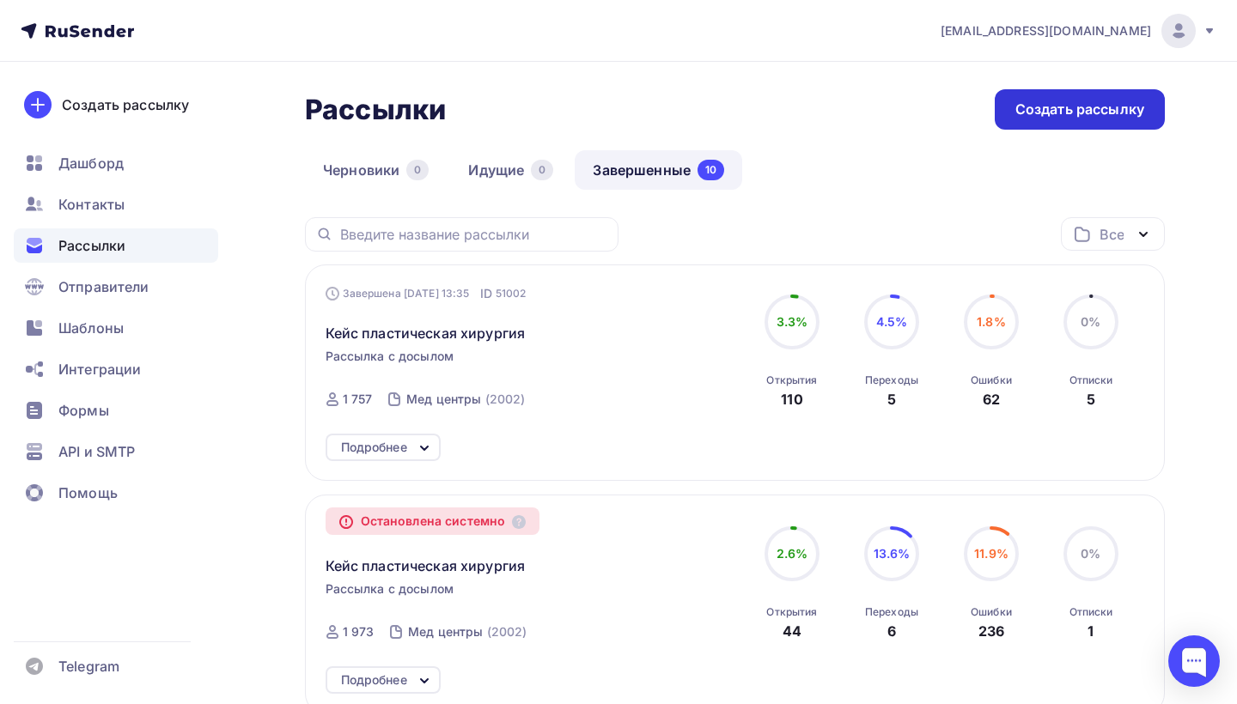
click at [1102, 118] on div "Создать рассылку" at bounding box center [1079, 110] width 129 height 20
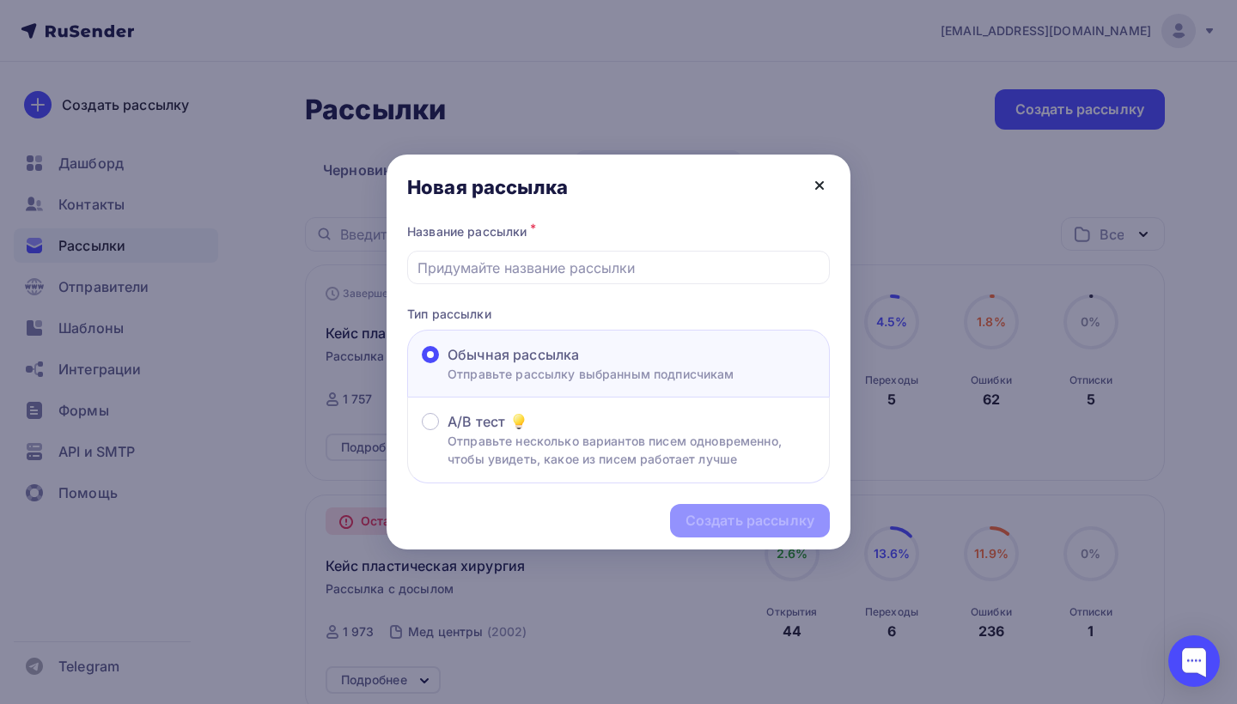
click at [815, 193] on icon at bounding box center [819, 185] width 21 height 21
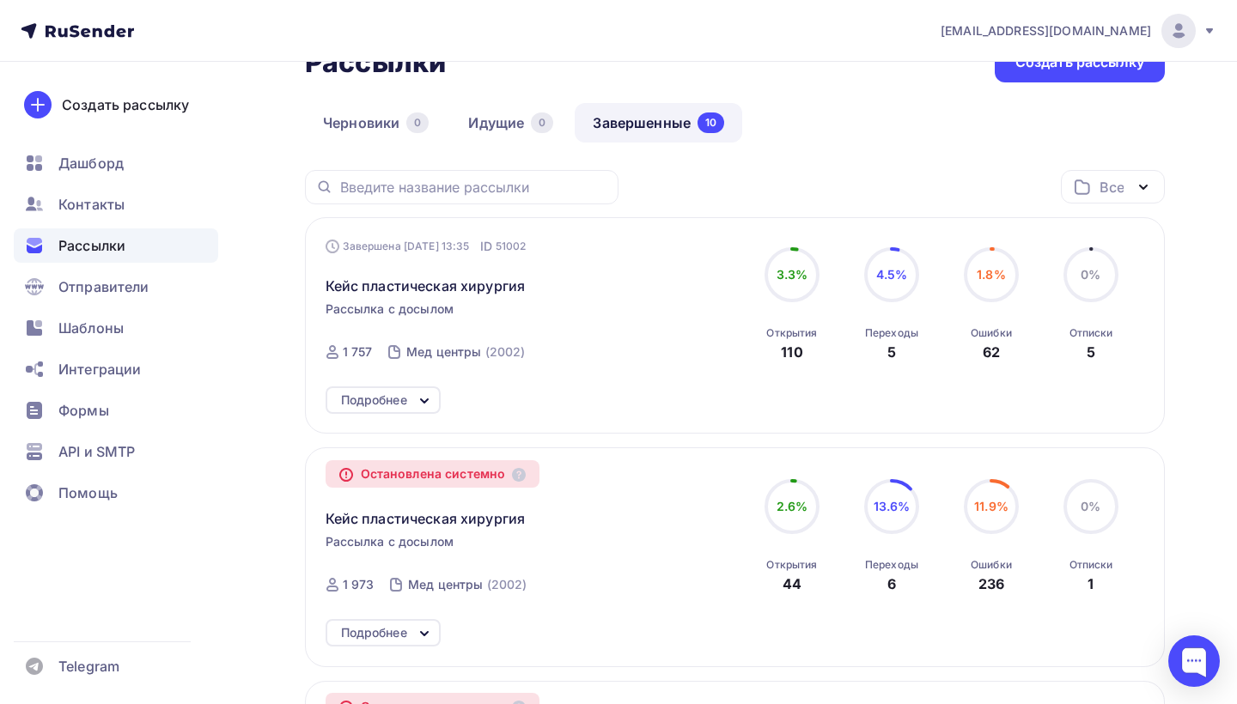
scroll to position [49, 0]
click at [442, 308] on span "Рассылка с досылом" at bounding box center [390, 307] width 129 height 17
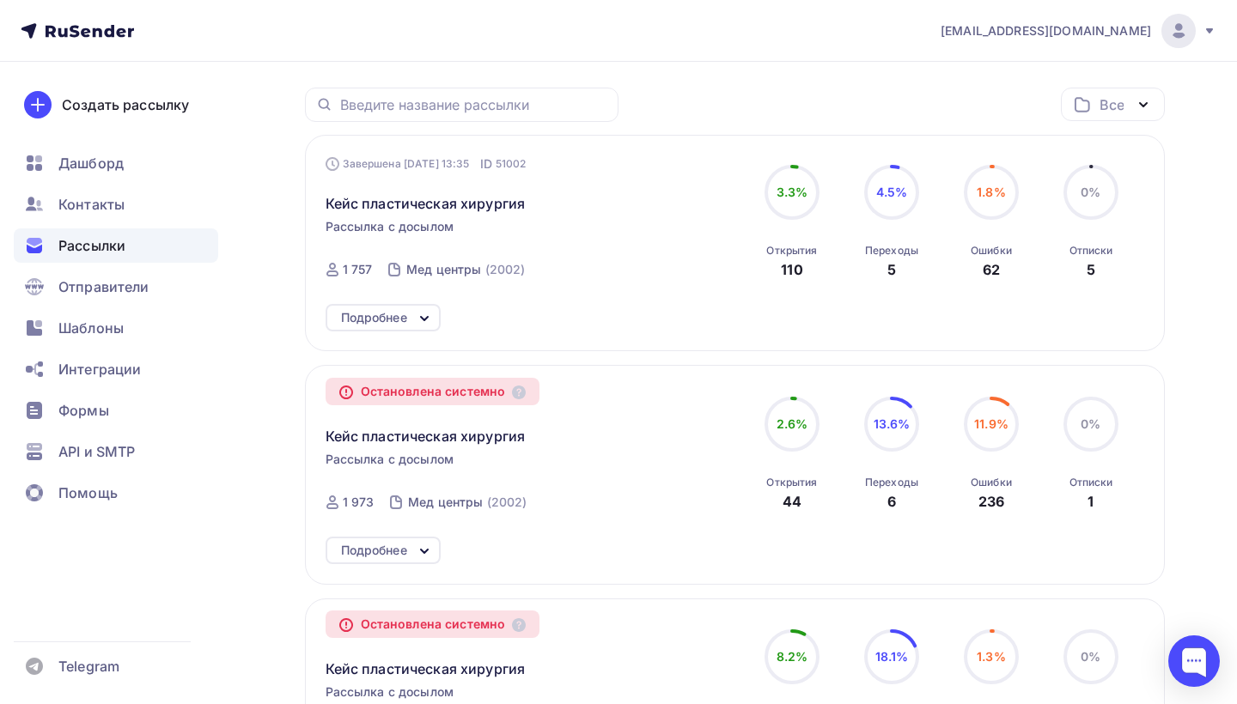
scroll to position [224, 0]
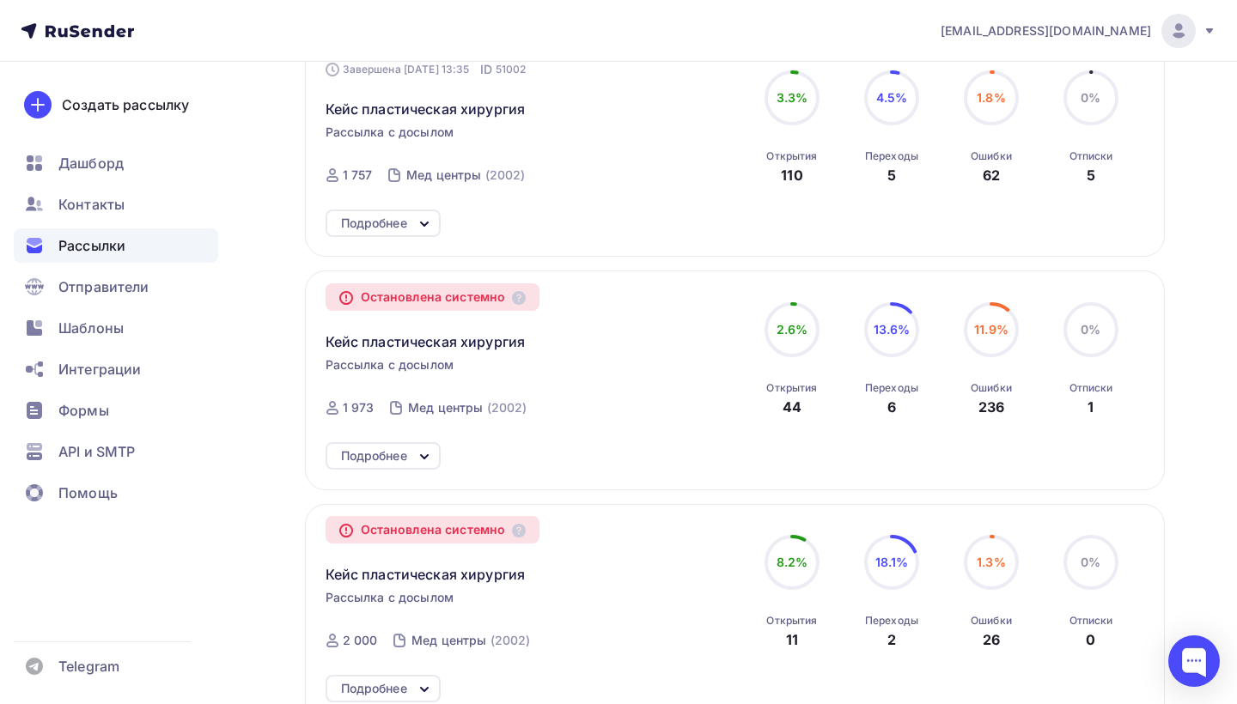
click at [424, 453] on icon at bounding box center [424, 457] width 21 height 21
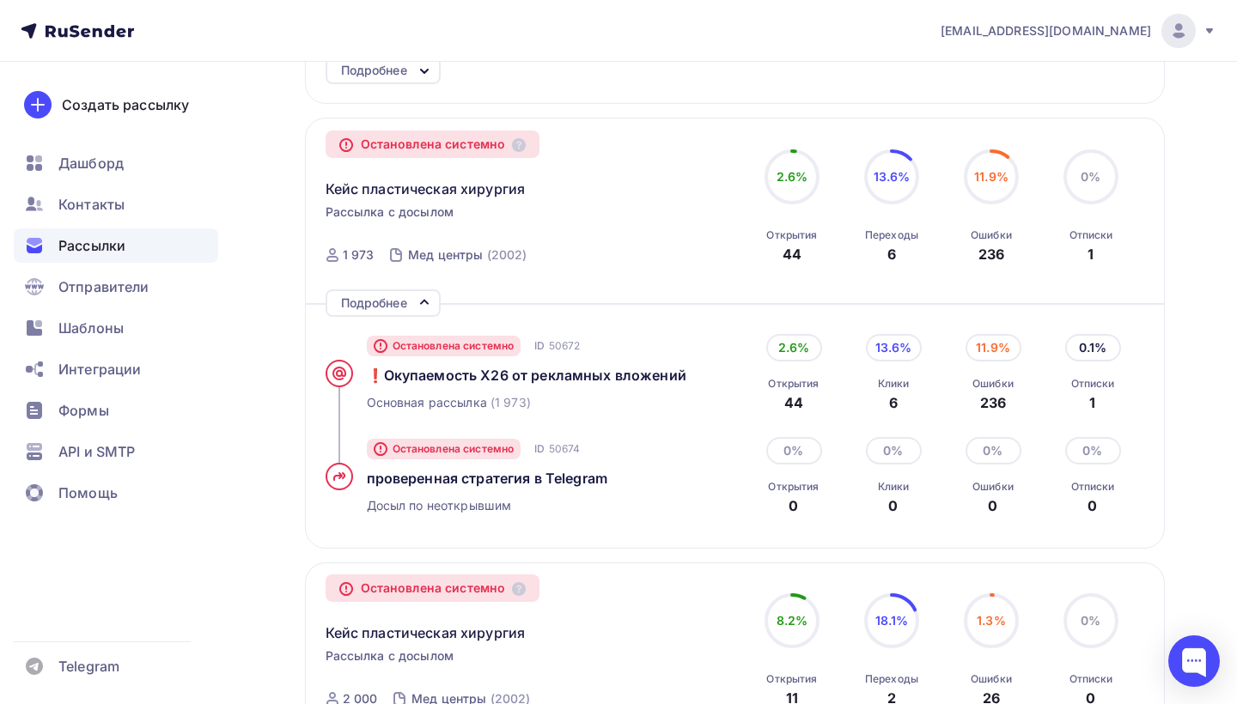
scroll to position [411, 0]
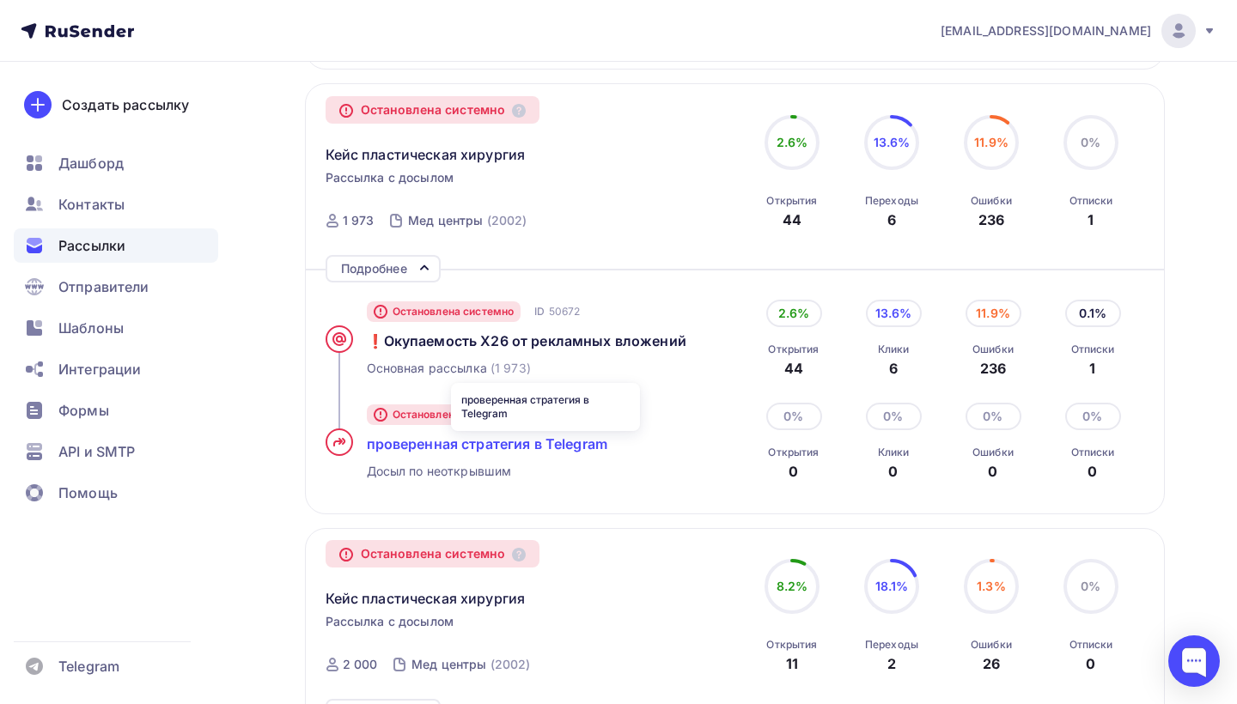
click at [424, 453] on span "проверенная стратегия в Telegram" at bounding box center [487, 443] width 240 height 17
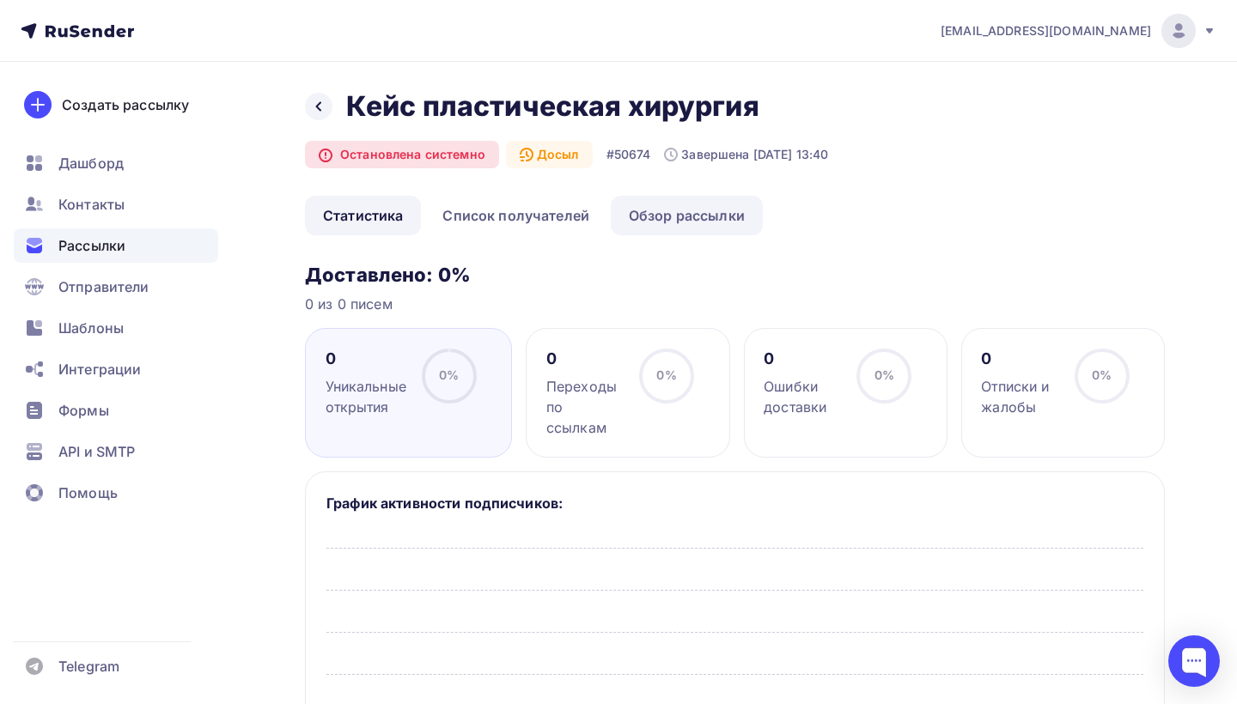
click at [654, 205] on link "Обзор рассылки" at bounding box center [687, 216] width 152 height 40
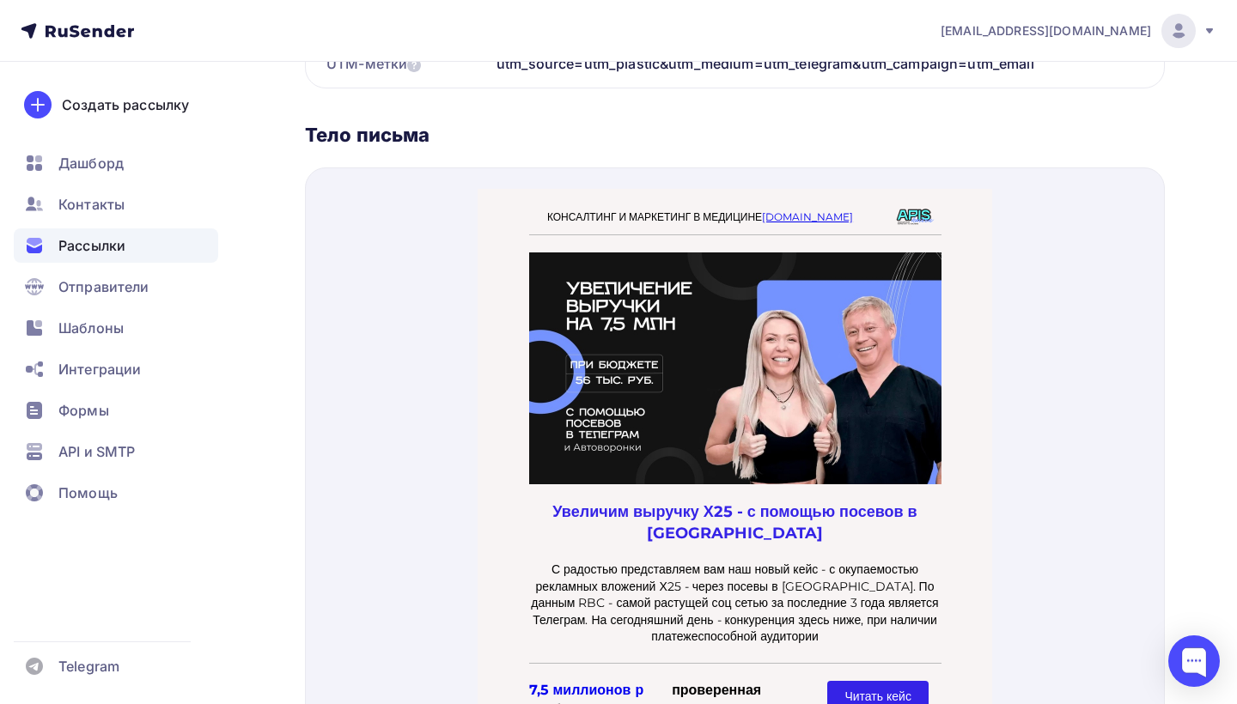
scroll to position [533, 0]
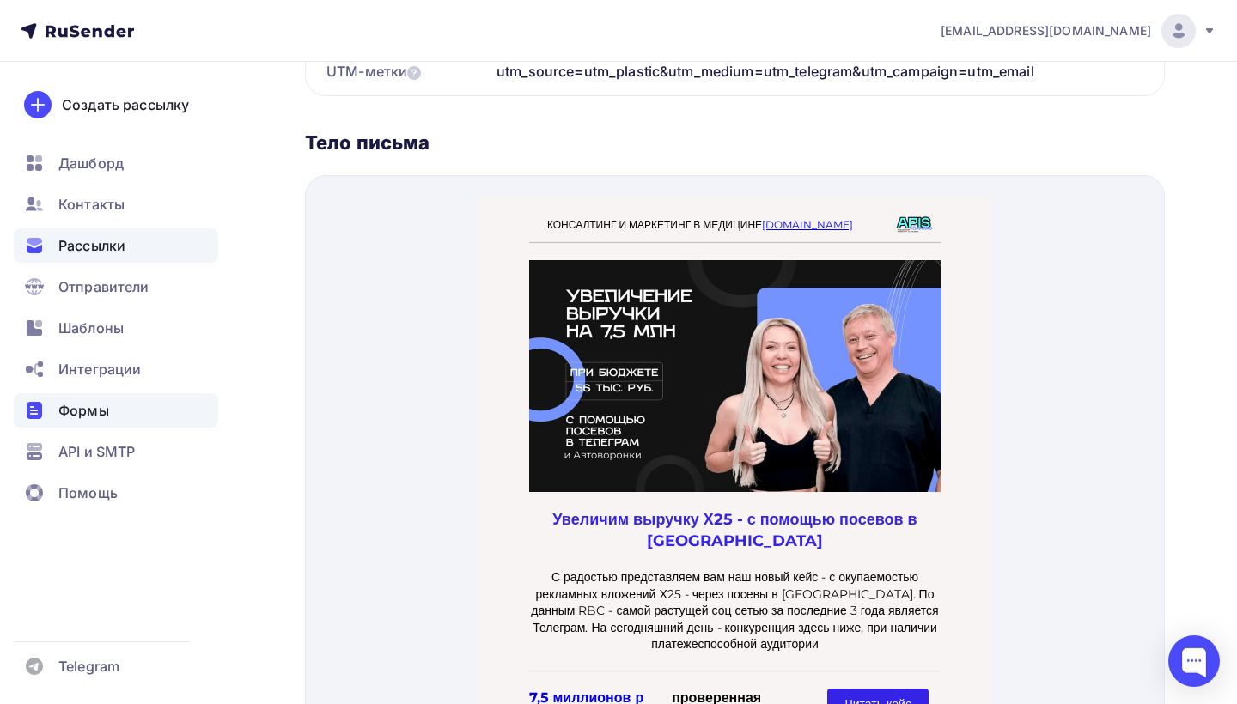
click at [100, 423] on div "Формы" at bounding box center [116, 410] width 204 height 34
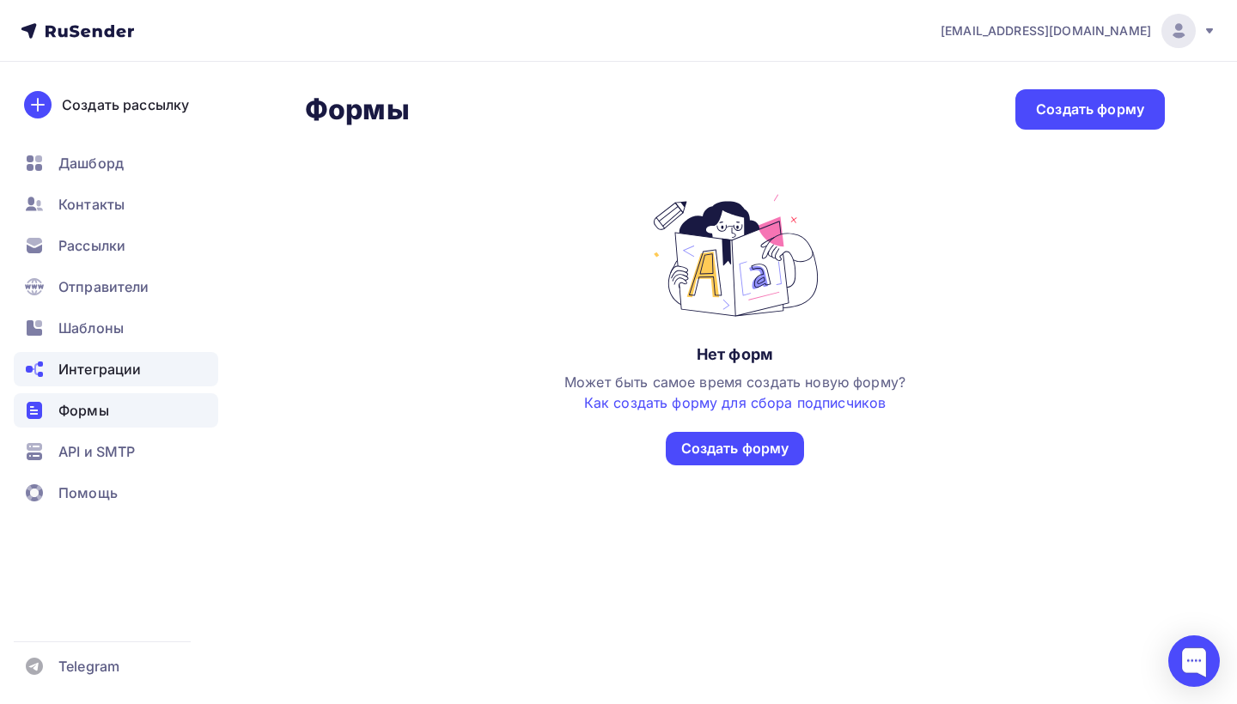
click at [106, 369] on span "Интеграции" at bounding box center [99, 369] width 82 height 21
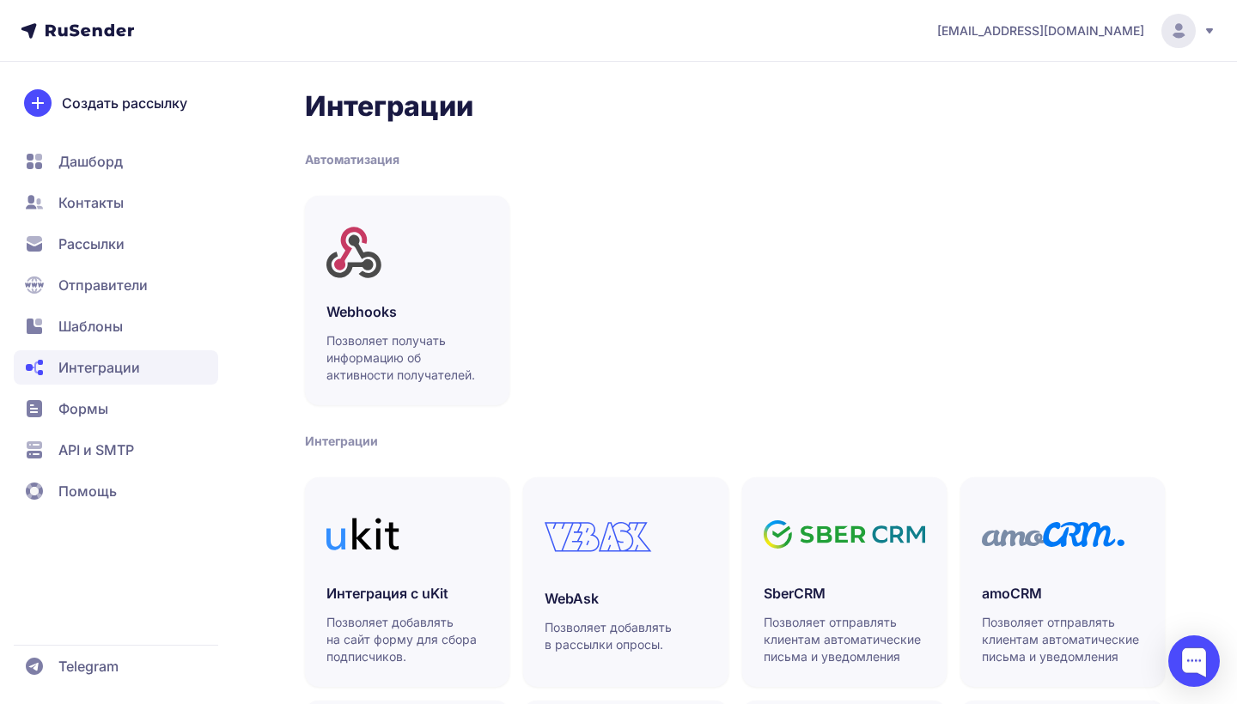
click at [106, 332] on span "Шаблоны" at bounding box center [90, 326] width 64 height 21
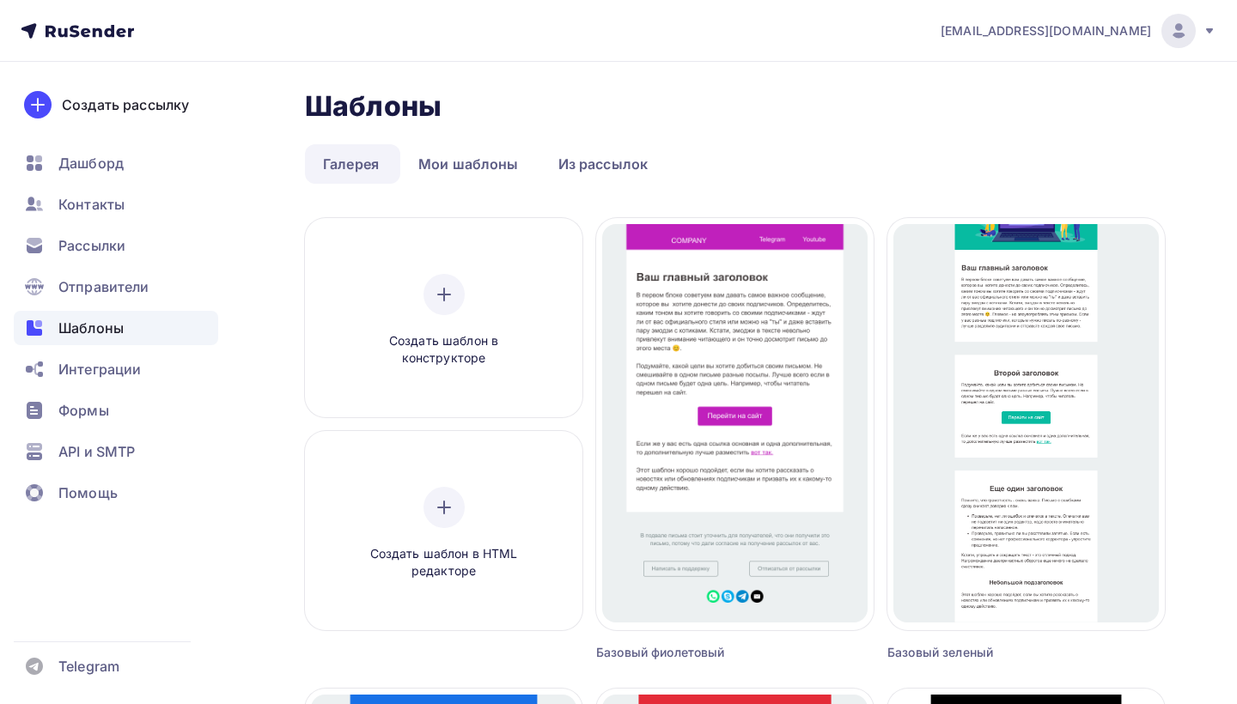
click at [511, 171] on link "Мои шаблоны" at bounding box center [468, 164] width 137 height 40
click at [627, 157] on link "Из рассылок" at bounding box center [603, 164] width 126 height 40
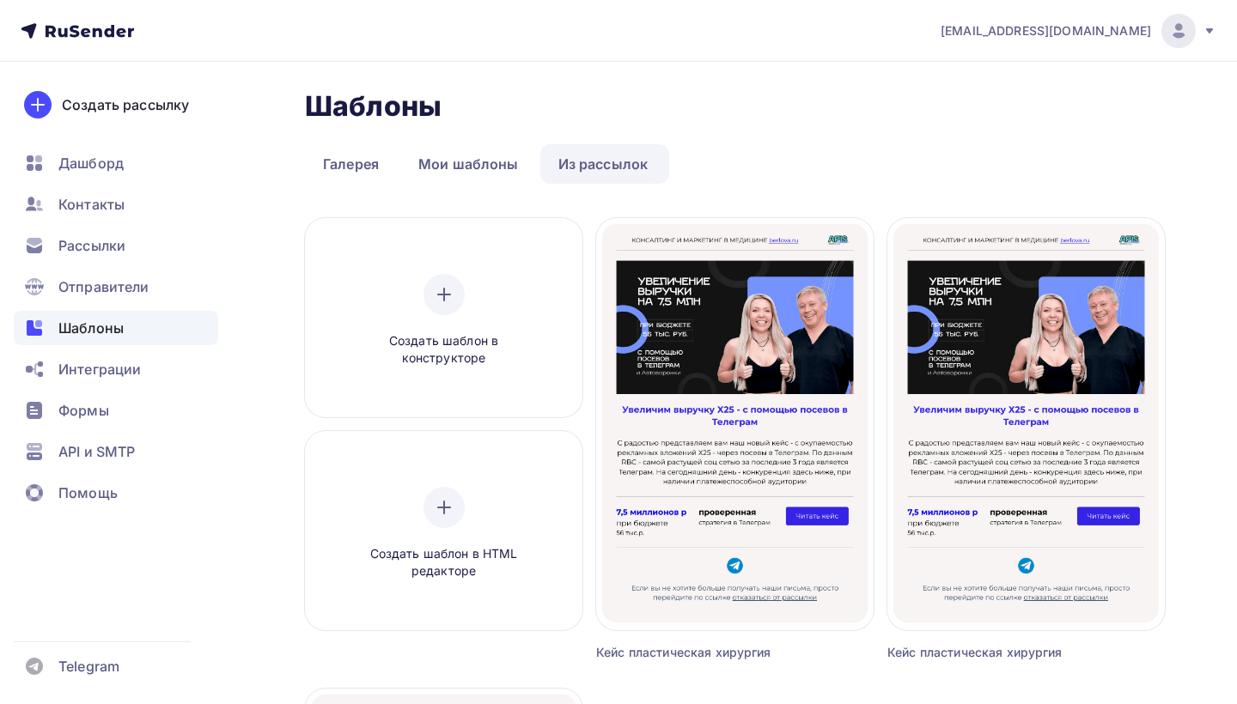
click at [625, 167] on link "Из рассылок" at bounding box center [603, 164] width 126 height 40
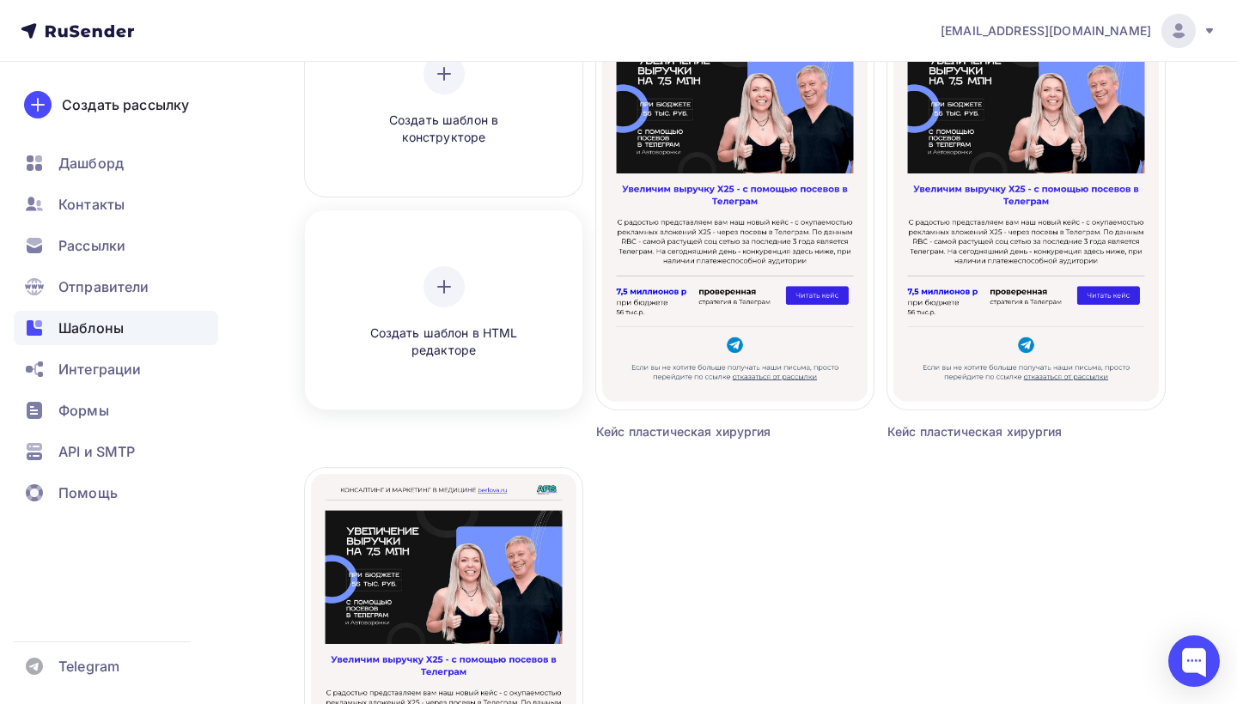
scroll to position [337, 0]
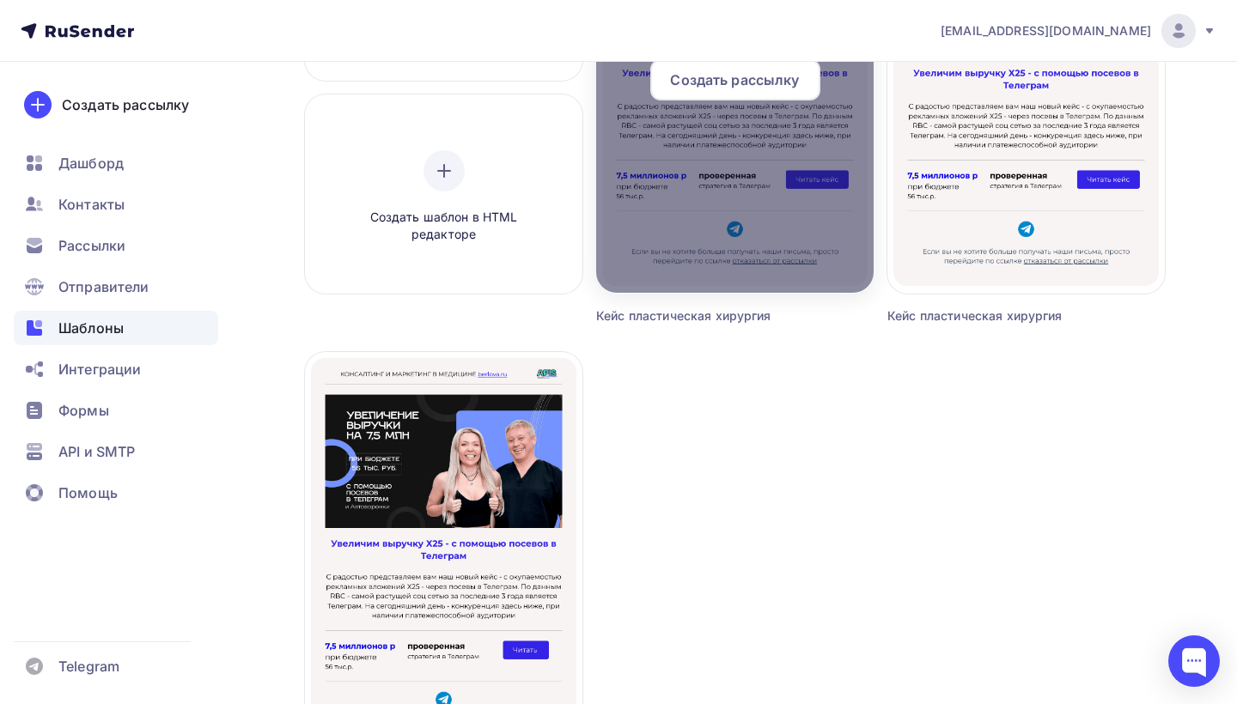
click at [670, 269] on div at bounding box center [734, 87] width 277 height 412
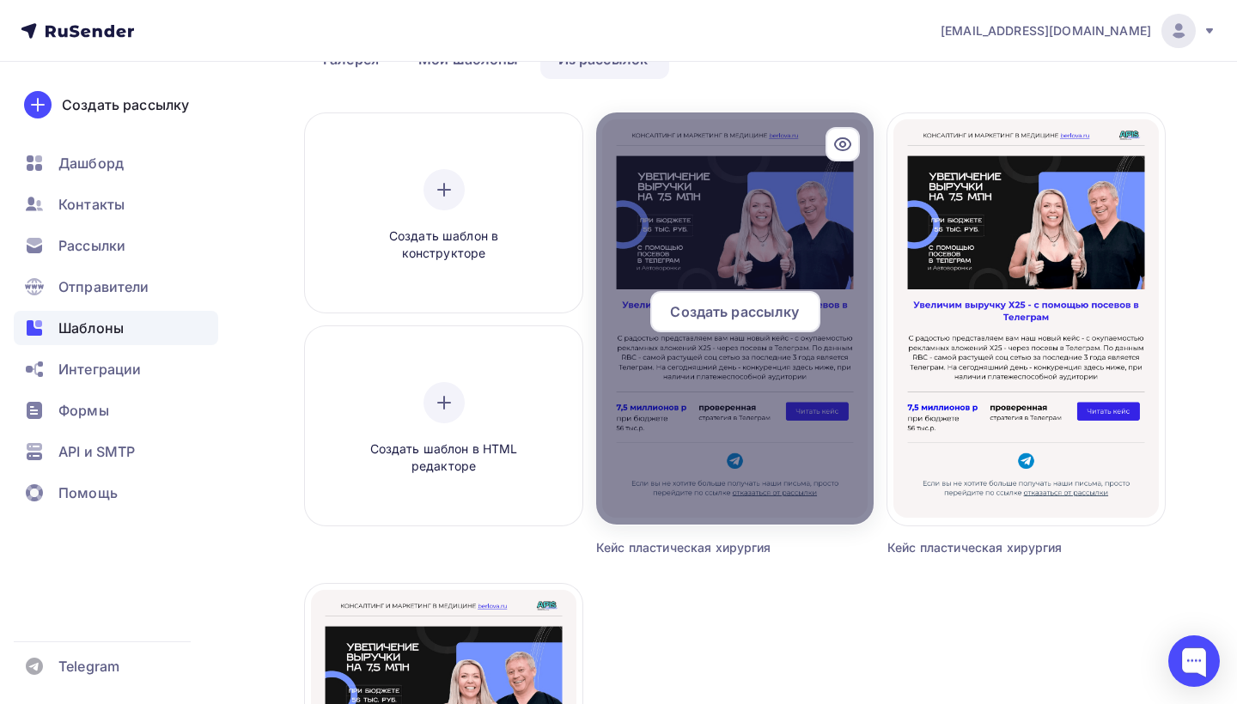
click at [721, 313] on span "Создать рассылку" at bounding box center [734, 311] width 129 height 21
